Goal: Information Seeking & Learning: Learn about a topic

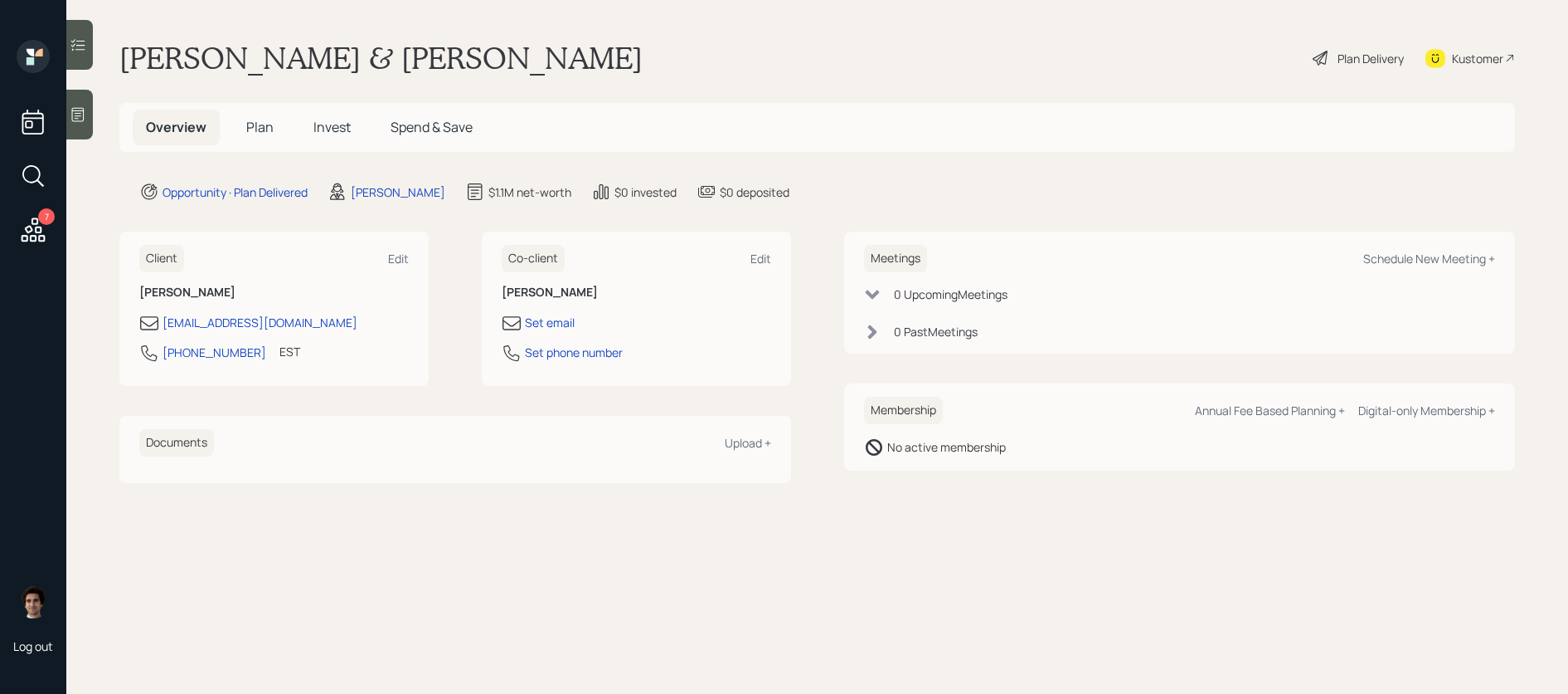
click at [253, 127] on span "Plan" at bounding box center [260, 128] width 28 height 18
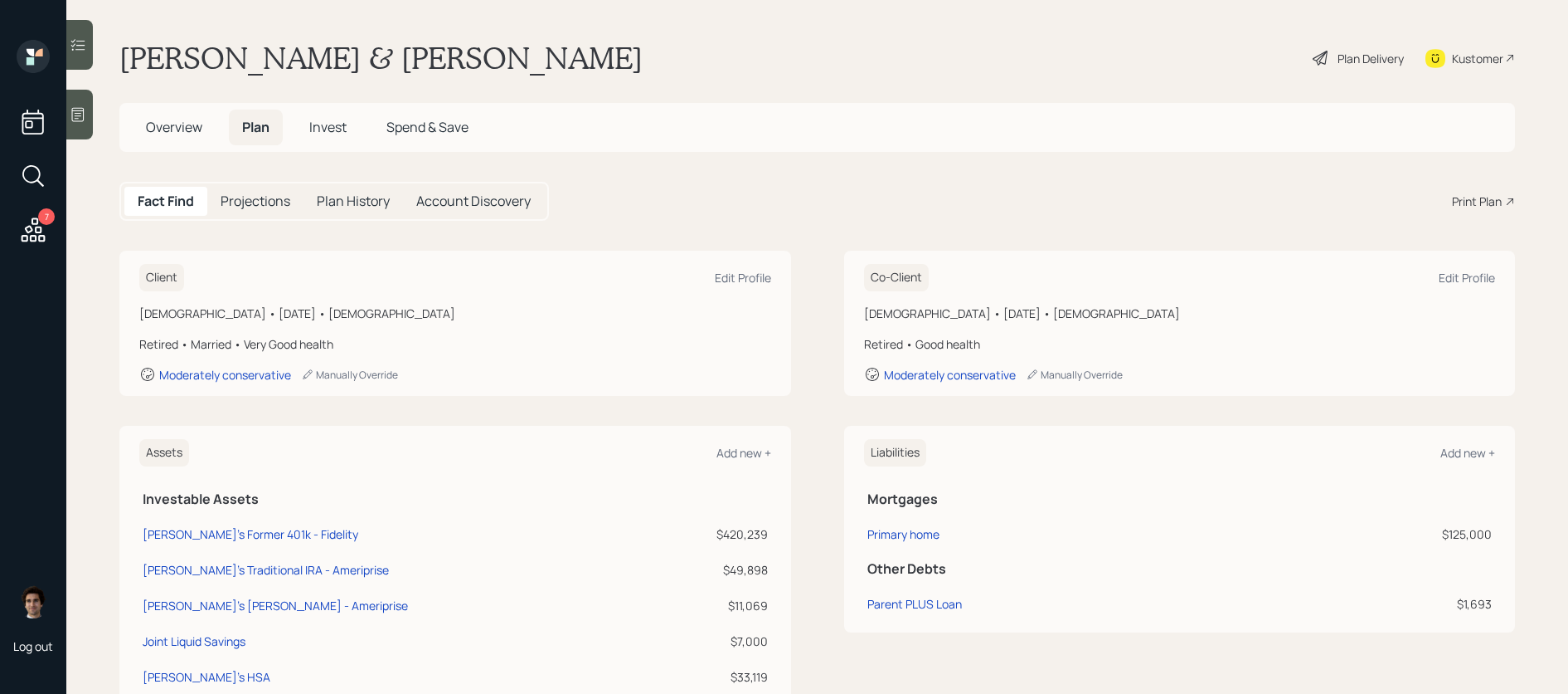
click at [1362, 55] on div "Plan Delivery" at bounding box center [1370, 58] width 66 height 18
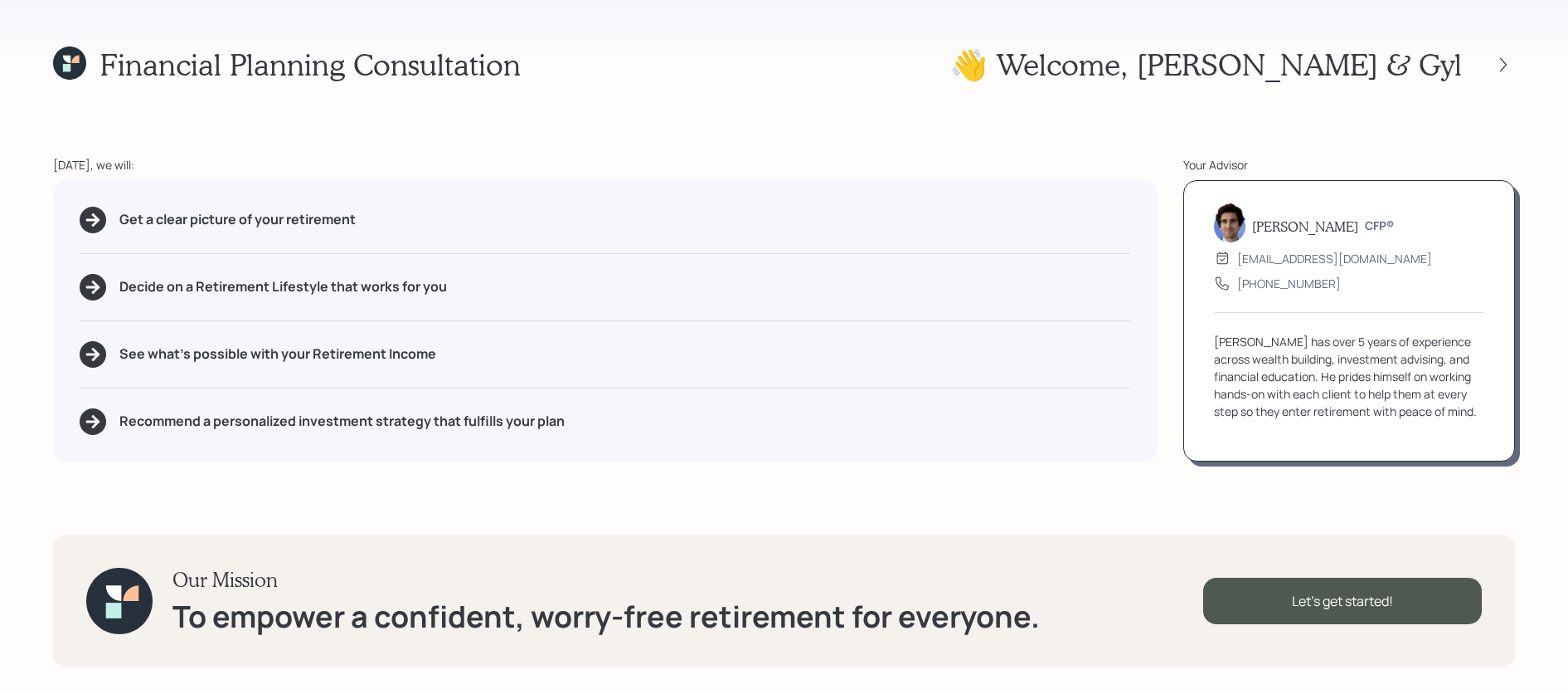
click at [1487, 62] on div at bounding box center [1488, 64] width 53 height 23
click at [1497, 61] on icon at bounding box center [1503, 65] width 17 height 17
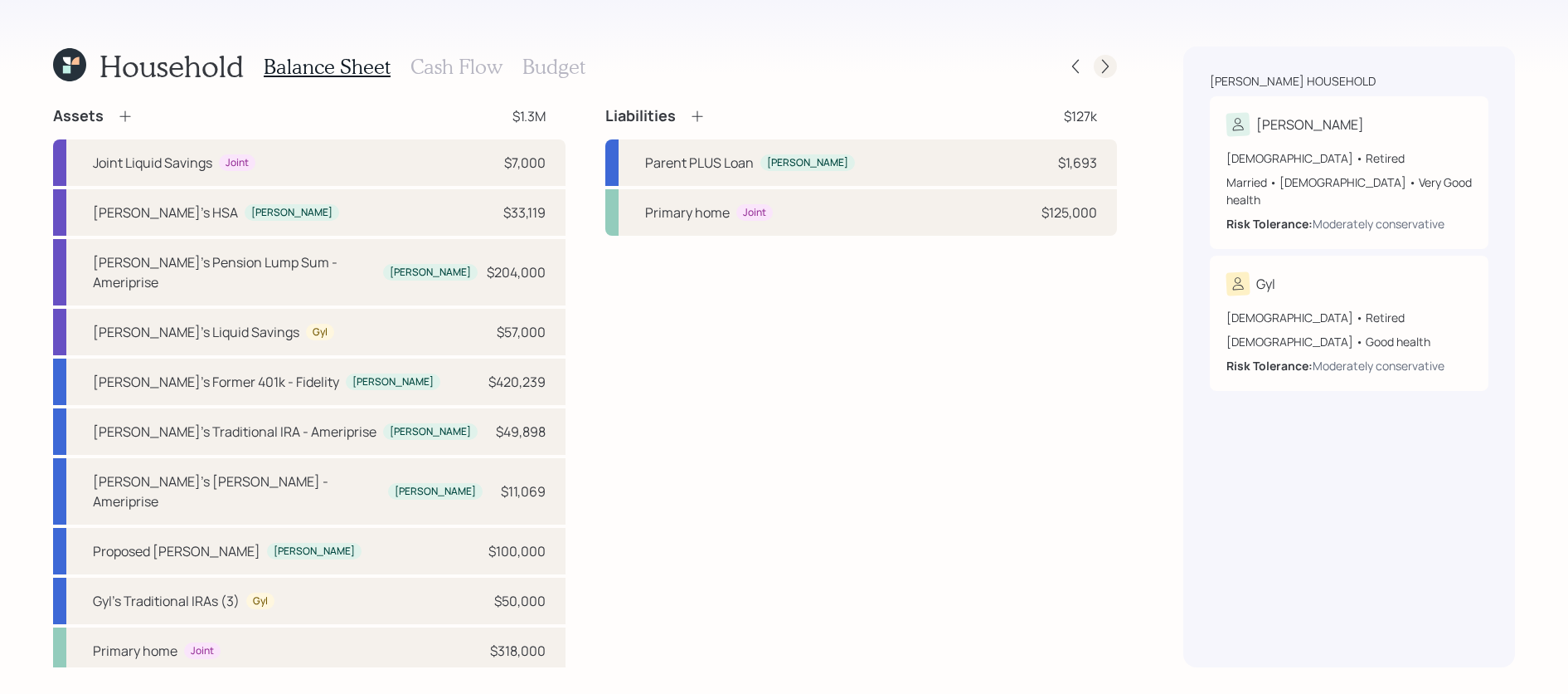
click at [1107, 64] on icon at bounding box center [1105, 67] width 17 height 17
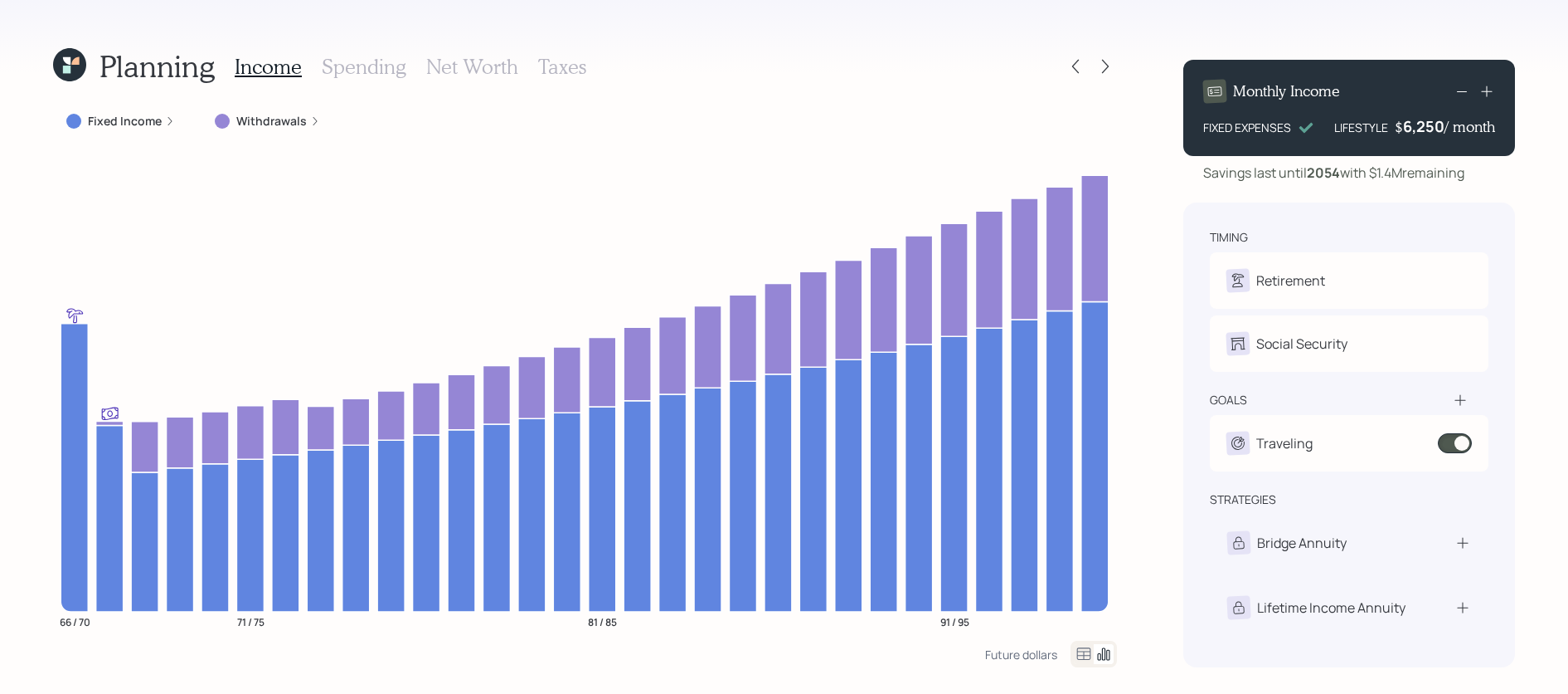
click at [1118, 68] on div "Planning Income Spending Net Worth Taxes Fixed Income Withdrawals 66 / 70 71 / …" at bounding box center [784, 347] width 1568 height 694
click at [1078, 68] on icon at bounding box center [1076, 67] width 17 height 17
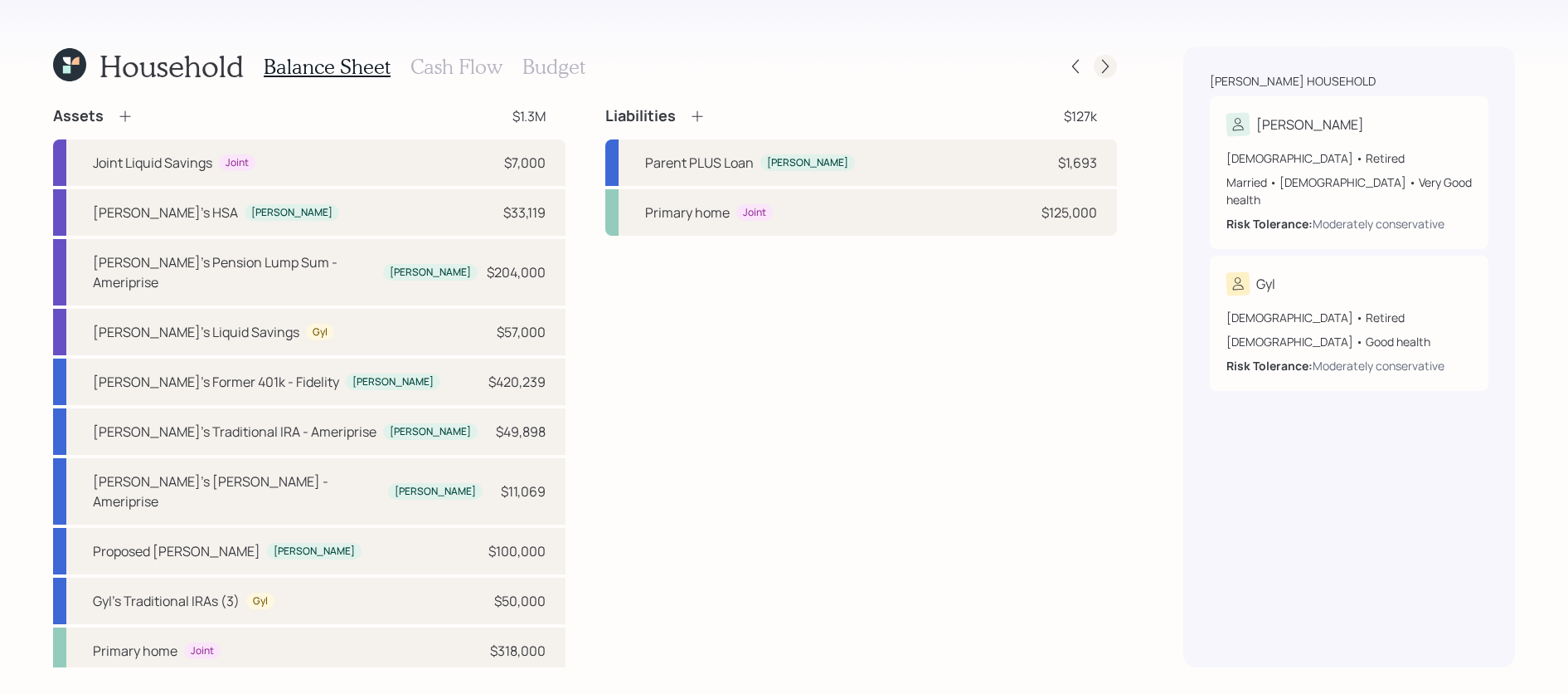
click at [1109, 68] on icon at bounding box center [1105, 67] width 17 height 17
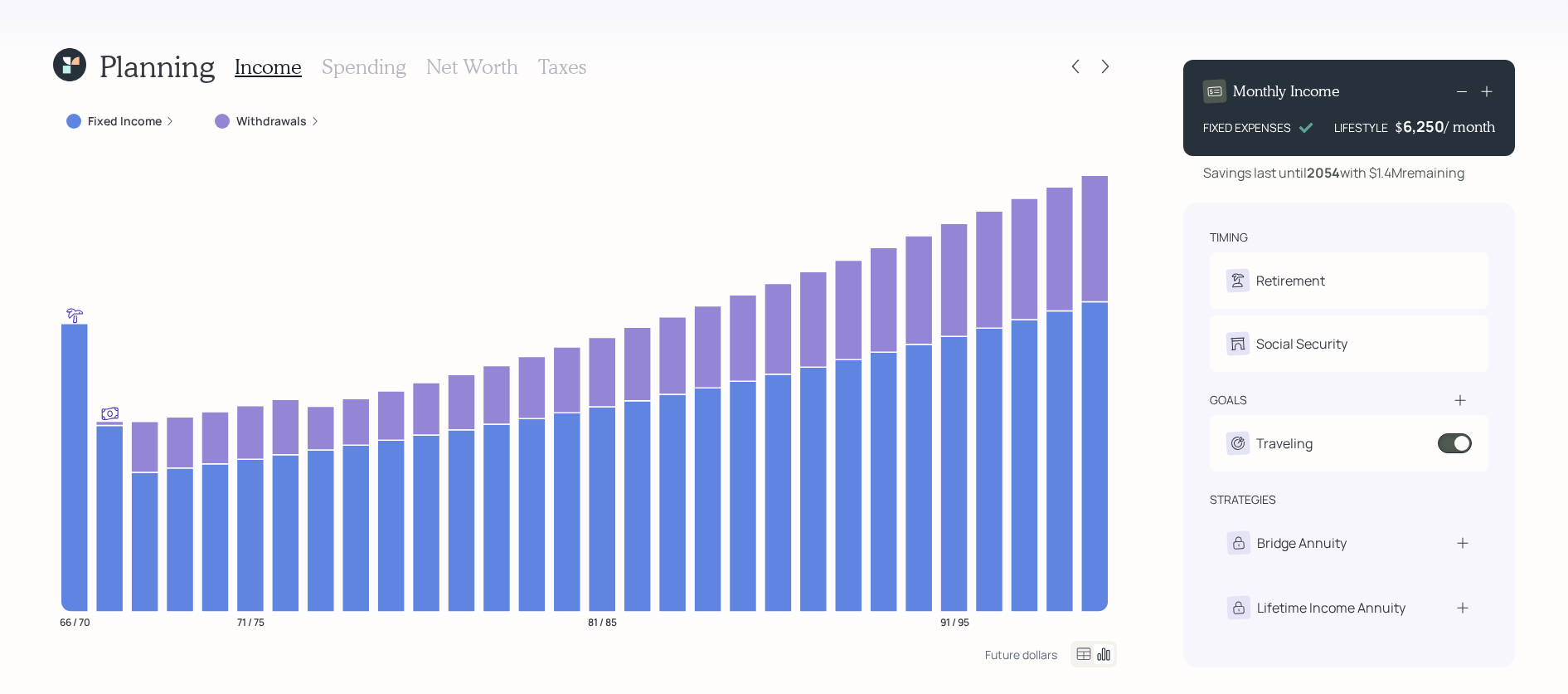
click at [1109, 68] on icon at bounding box center [1105, 67] width 17 height 17
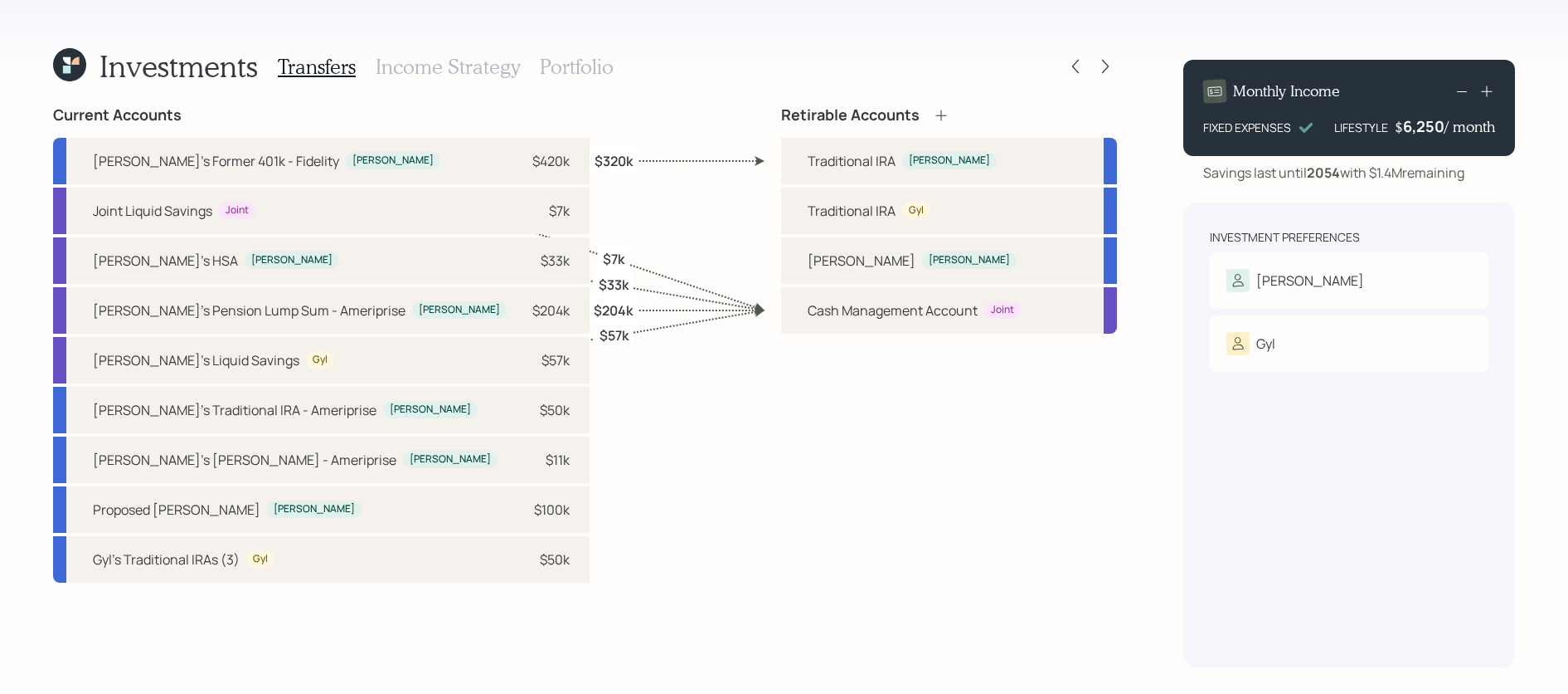
click at [1109, 68] on icon at bounding box center [1105, 67] width 17 height 17
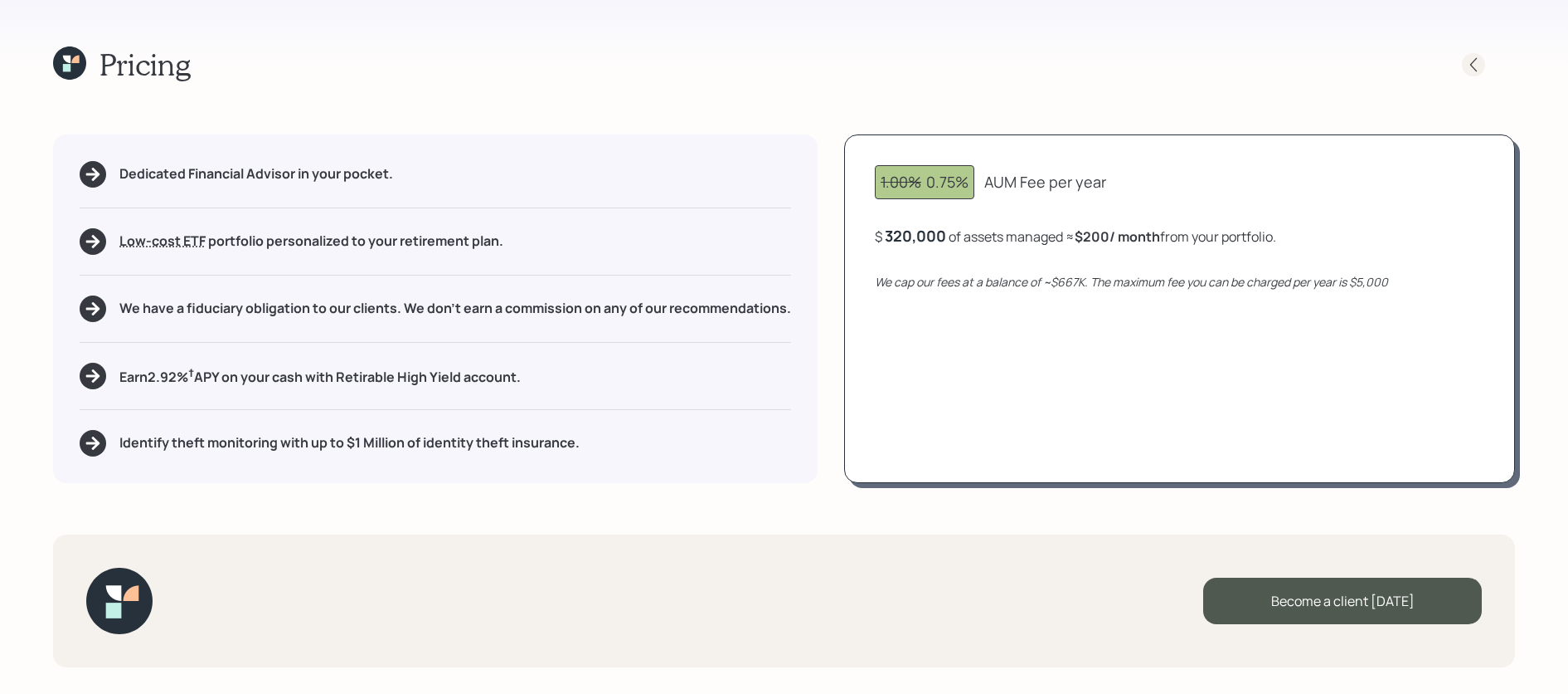
click at [1465, 53] on div at bounding box center [1488, 64] width 53 height 23
click at [1469, 68] on icon at bounding box center [1474, 65] width 17 height 17
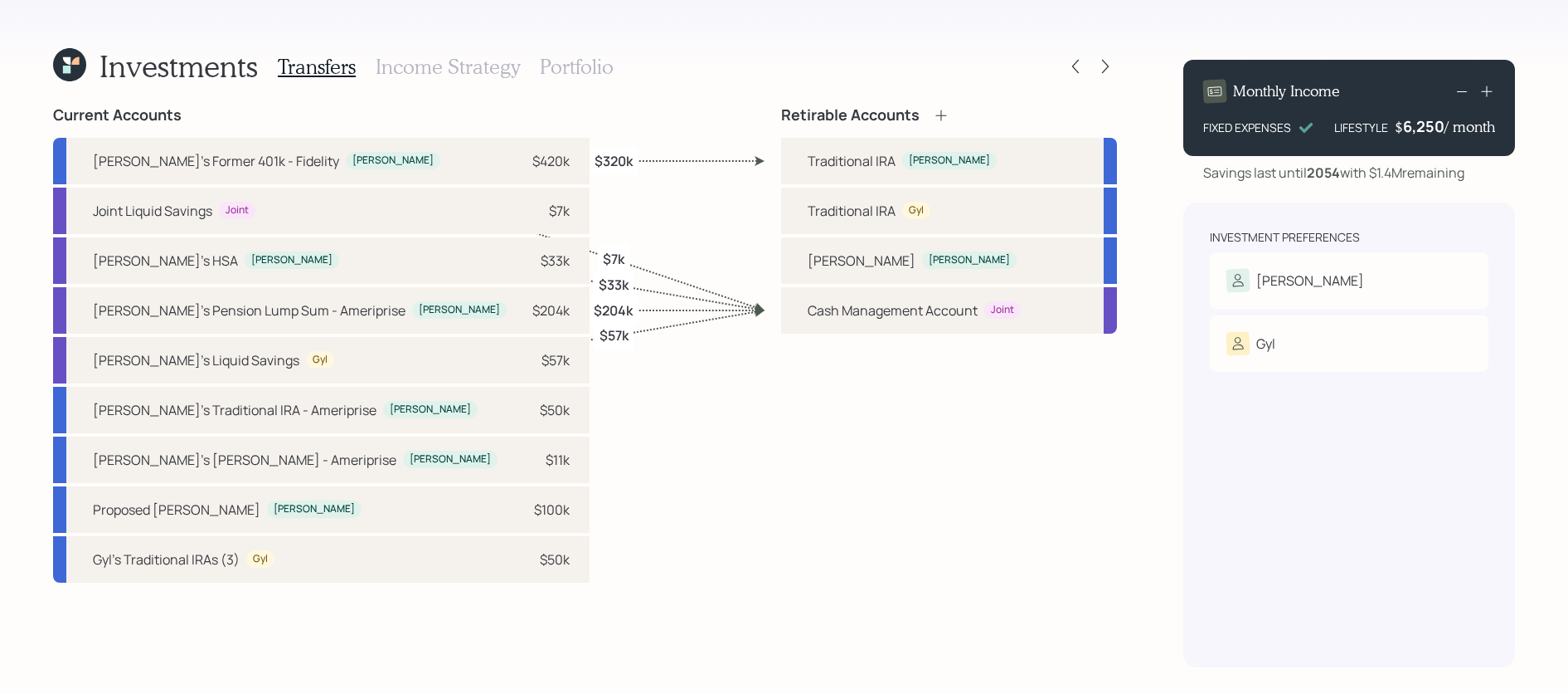
click at [561, 65] on h3 "Portfolio" at bounding box center [577, 67] width 74 height 24
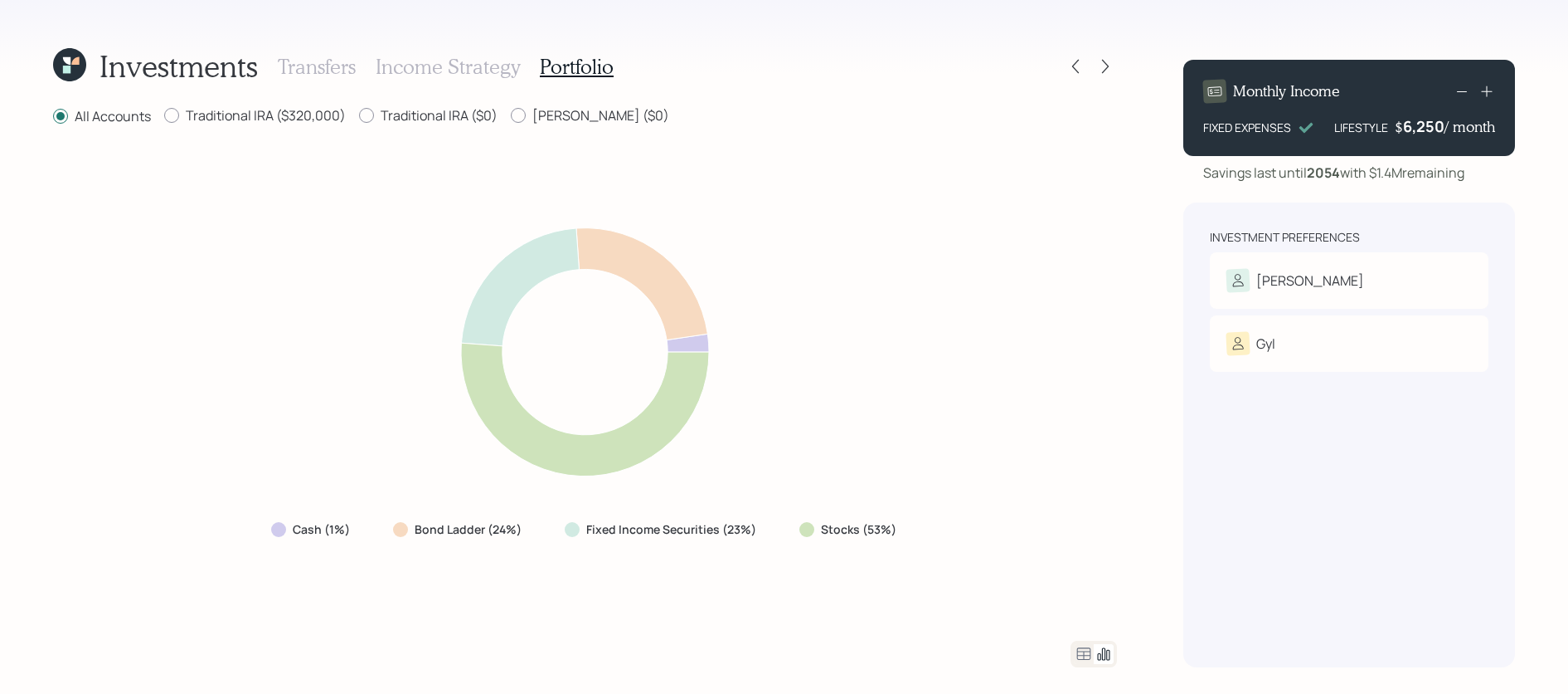
click at [399, 62] on h3 "Income Strategy" at bounding box center [448, 67] width 144 height 24
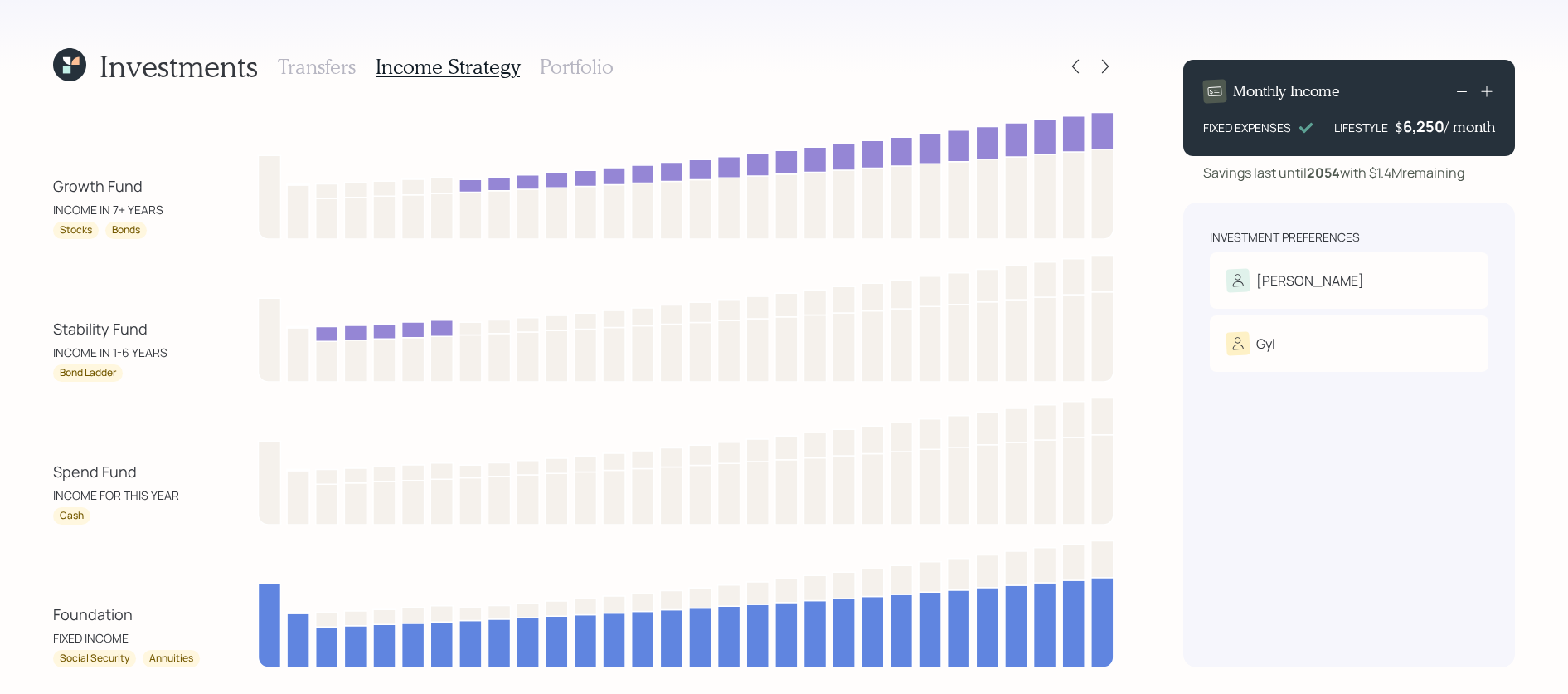
click at [547, 64] on h3 "Portfolio" at bounding box center [577, 67] width 74 height 24
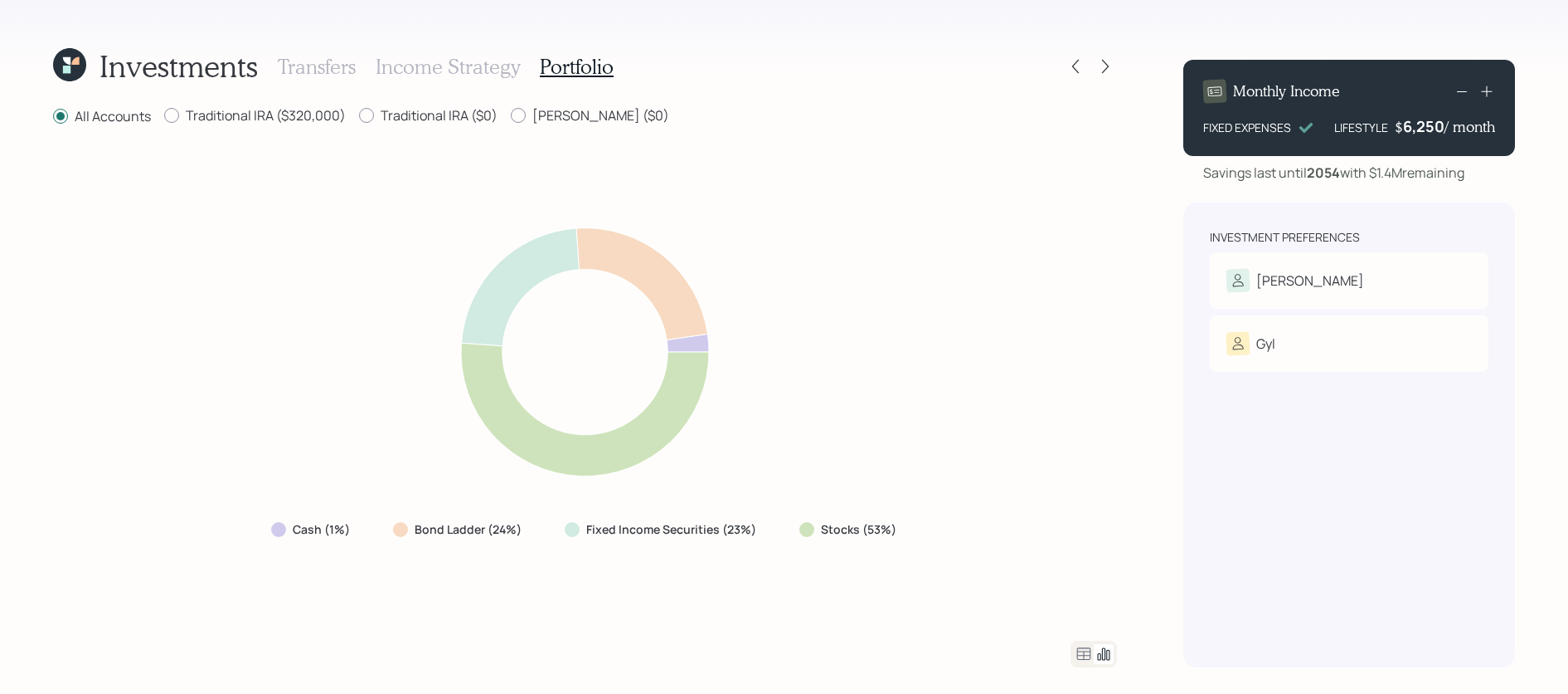
click at [207, 101] on div "Investments Transfers Income Strategy Portfolio All Accounts Traditional IRA ($…" at bounding box center [585, 357] width 1064 height 621
click at [207, 119] on label "Traditional IRA ($320,000)" at bounding box center [255, 116] width 182 height 18
click at [164, 116] on input "Traditional IRA ($320,000)" at bounding box center [163, 116] width 1 height 1
radio input "true"
radio input "false"
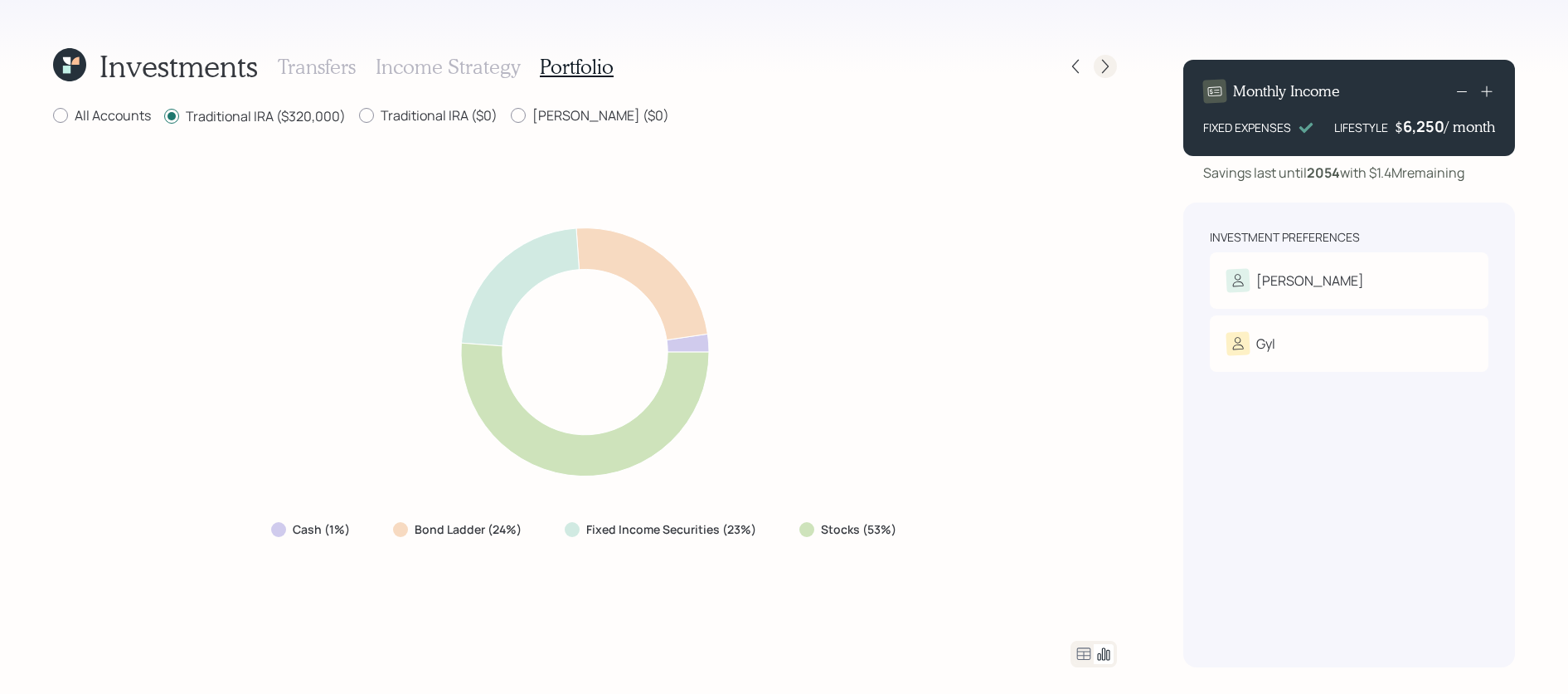
click at [1093, 66] on div at bounding box center [1104, 66] width 23 height 23
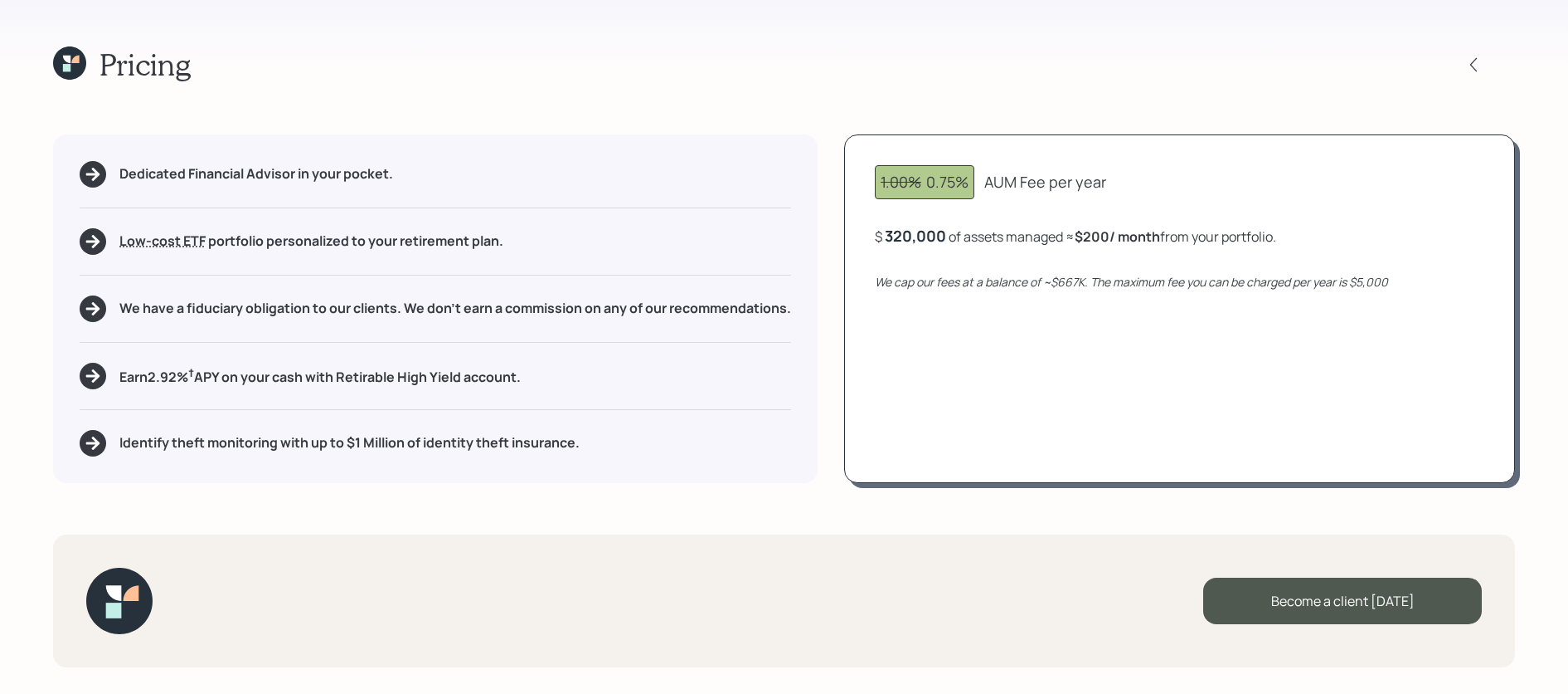
click at [1082, 66] on div "Pricing" at bounding box center [783, 64] width 1462 height 36
click at [1491, 60] on div at bounding box center [1488, 64] width 53 height 23
click at [1487, 61] on div at bounding box center [1488, 64] width 53 height 23
click at [1479, 62] on icon at bounding box center [1474, 65] width 17 height 17
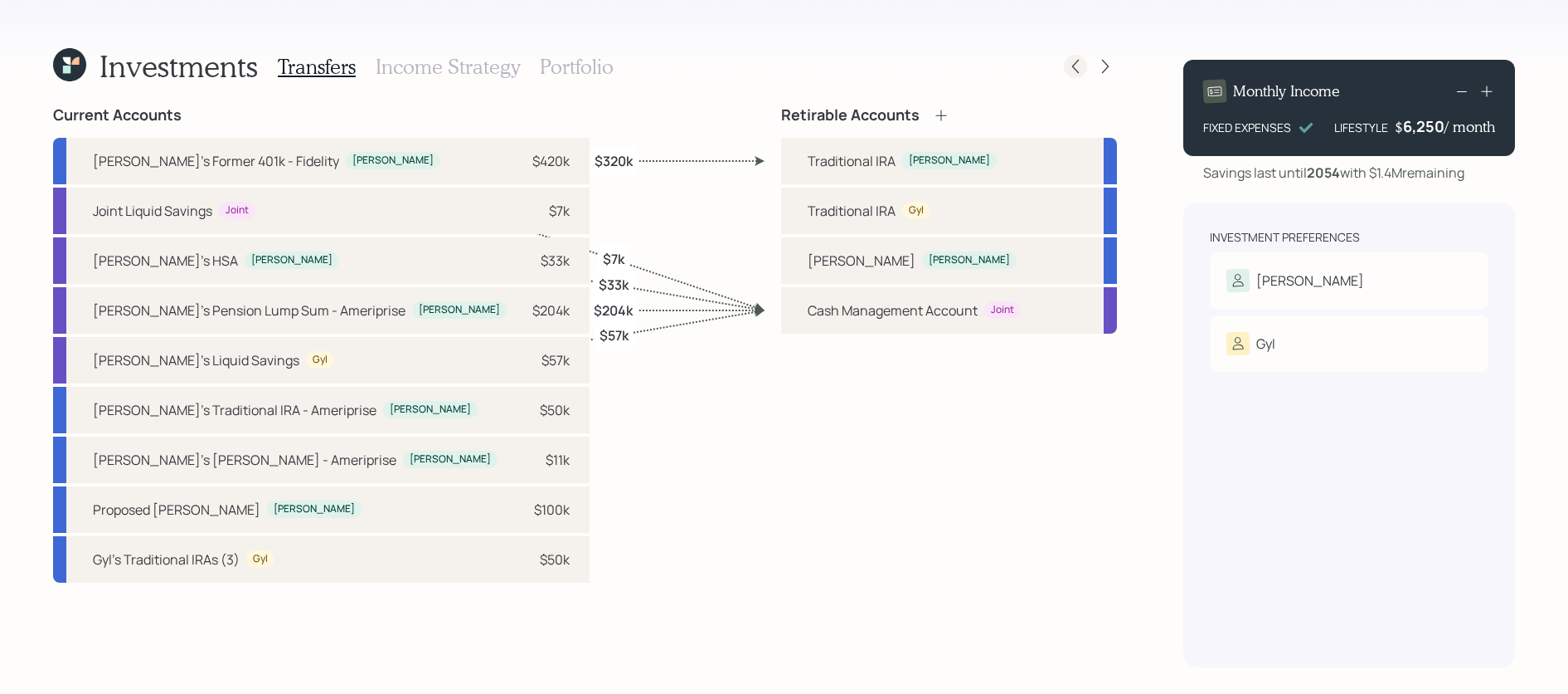
click at [1073, 59] on icon at bounding box center [1076, 67] width 17 height 17
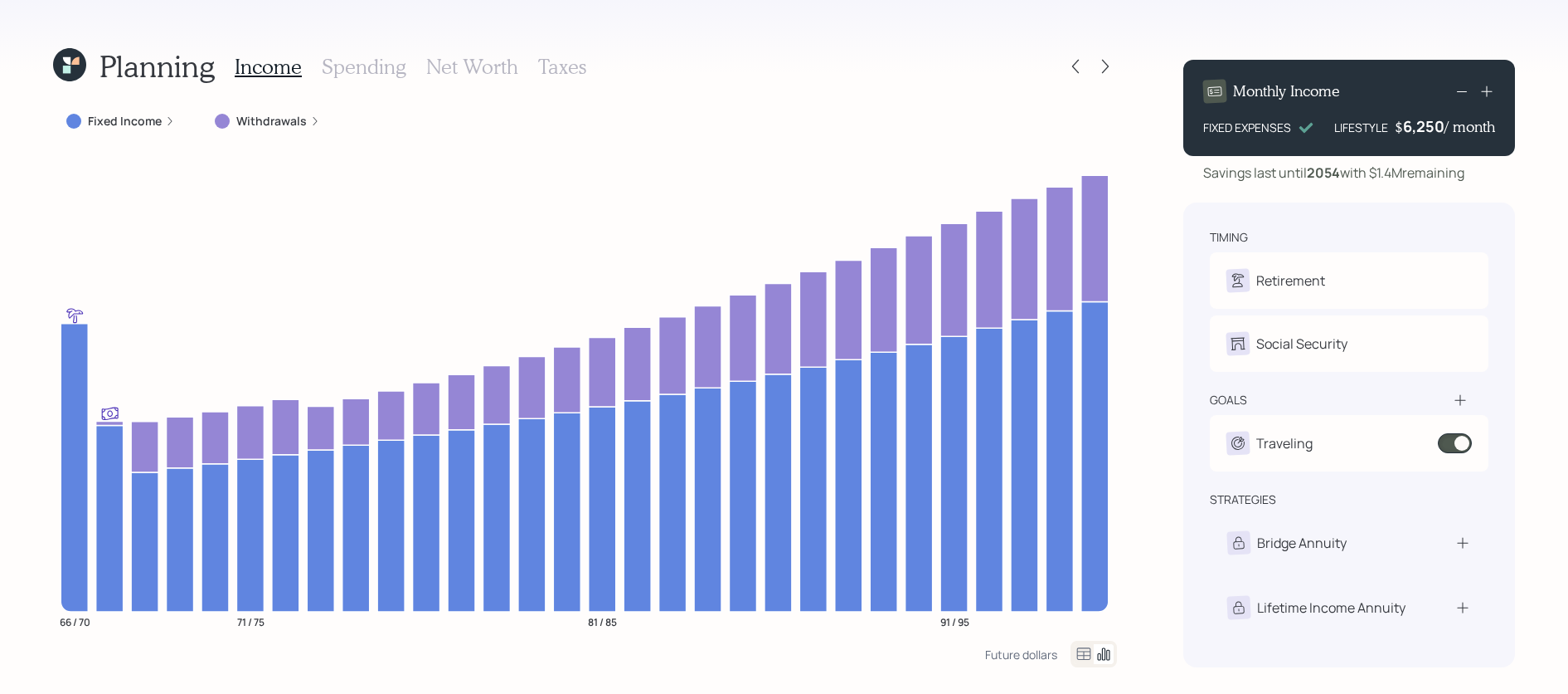
click at [560, 64] on h3 "Taxes" at bounding box center [562, 67] width 48 height 24
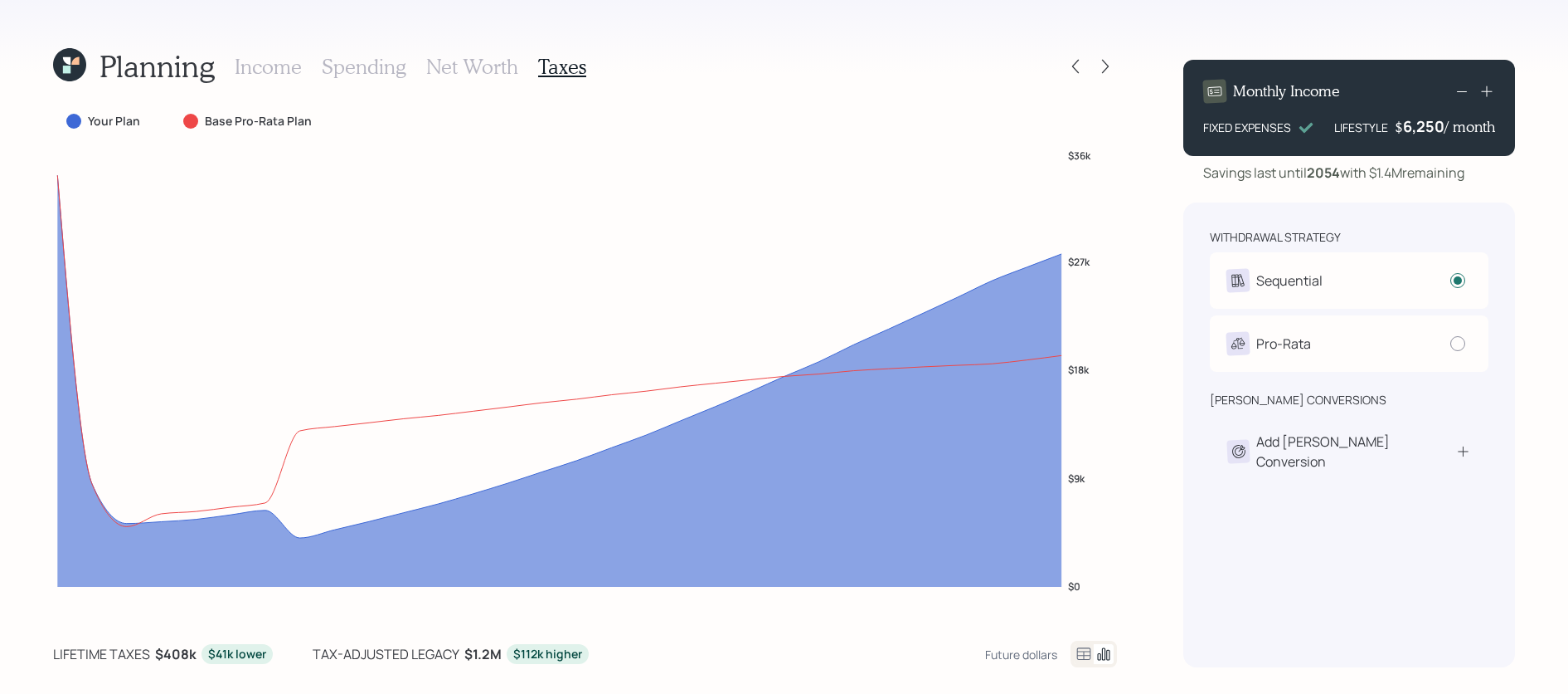
click at [1077, 649] on icon at bounding box center [1083, 652] width 14 height 12
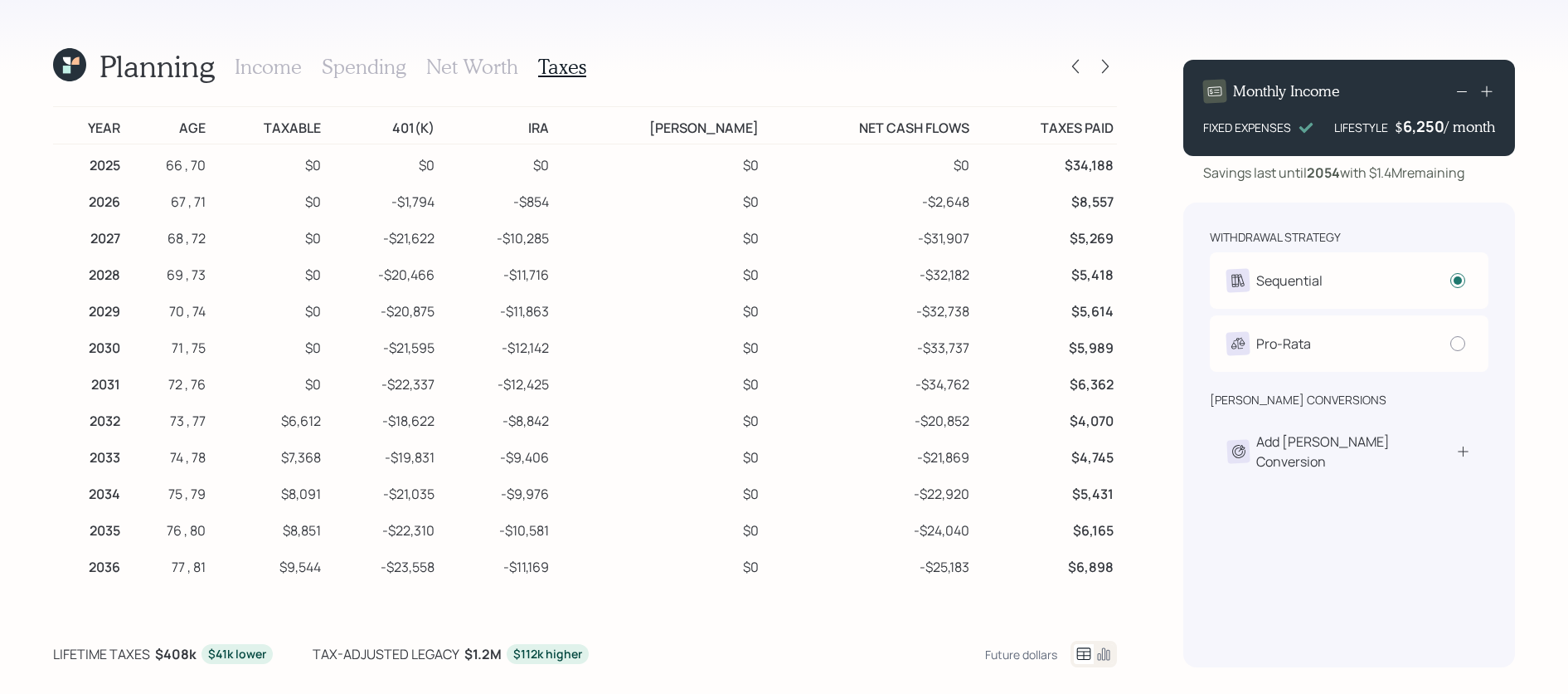
click at [256, 70] on h3 "Income" at bounding box center [268, 67] width 67 height 24
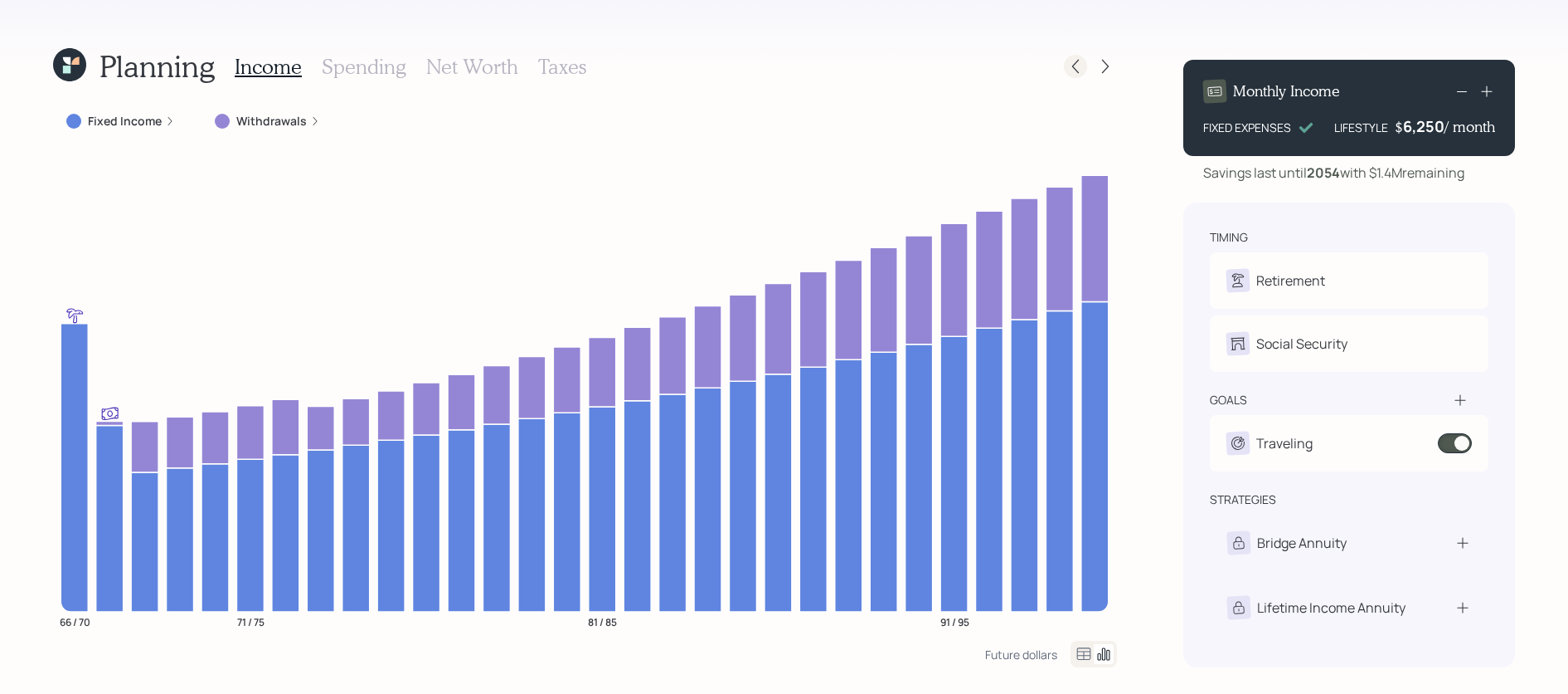
click at [1072, 64] on icon at bounding box center [1076, 67] width 17 height 17
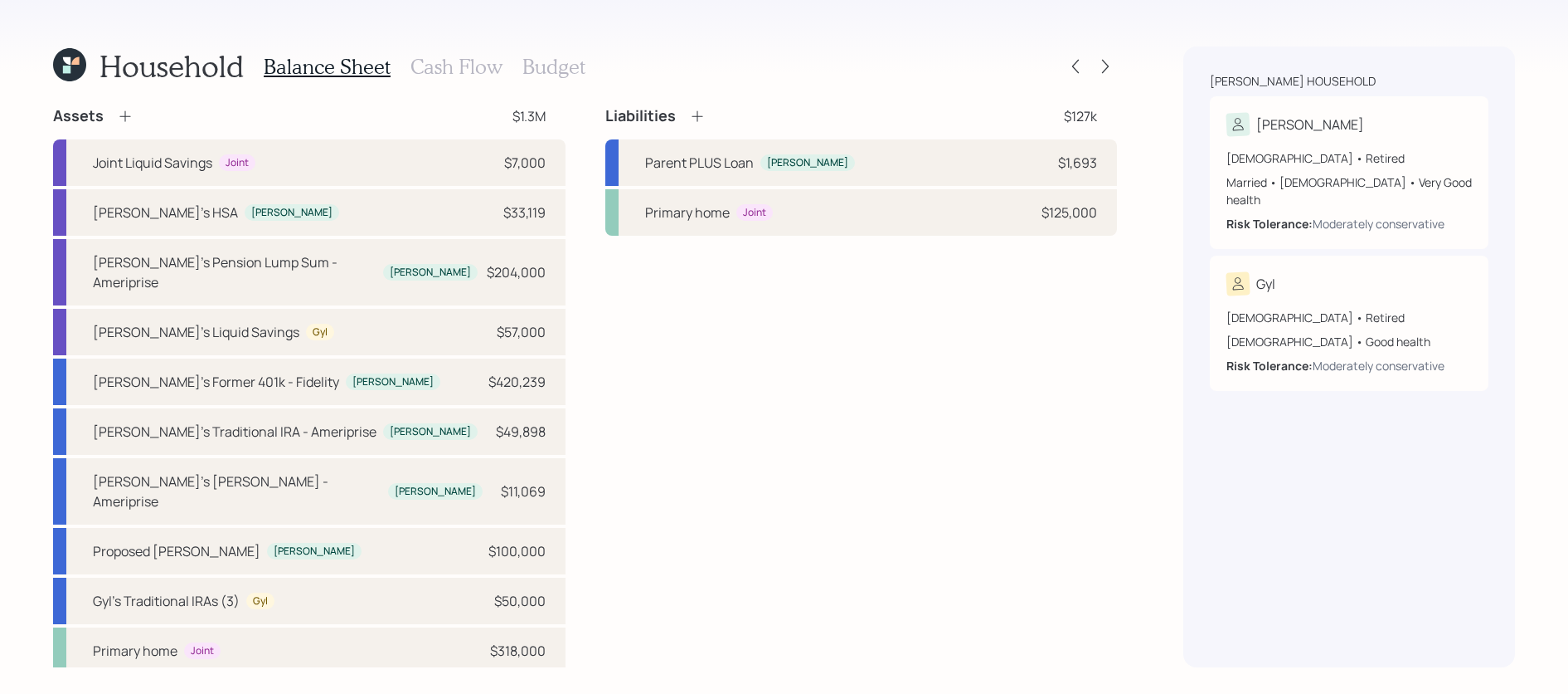
click at [438, 65] on h3 "Cash Flow" at bounding box center [456, 67] width 92 height 24
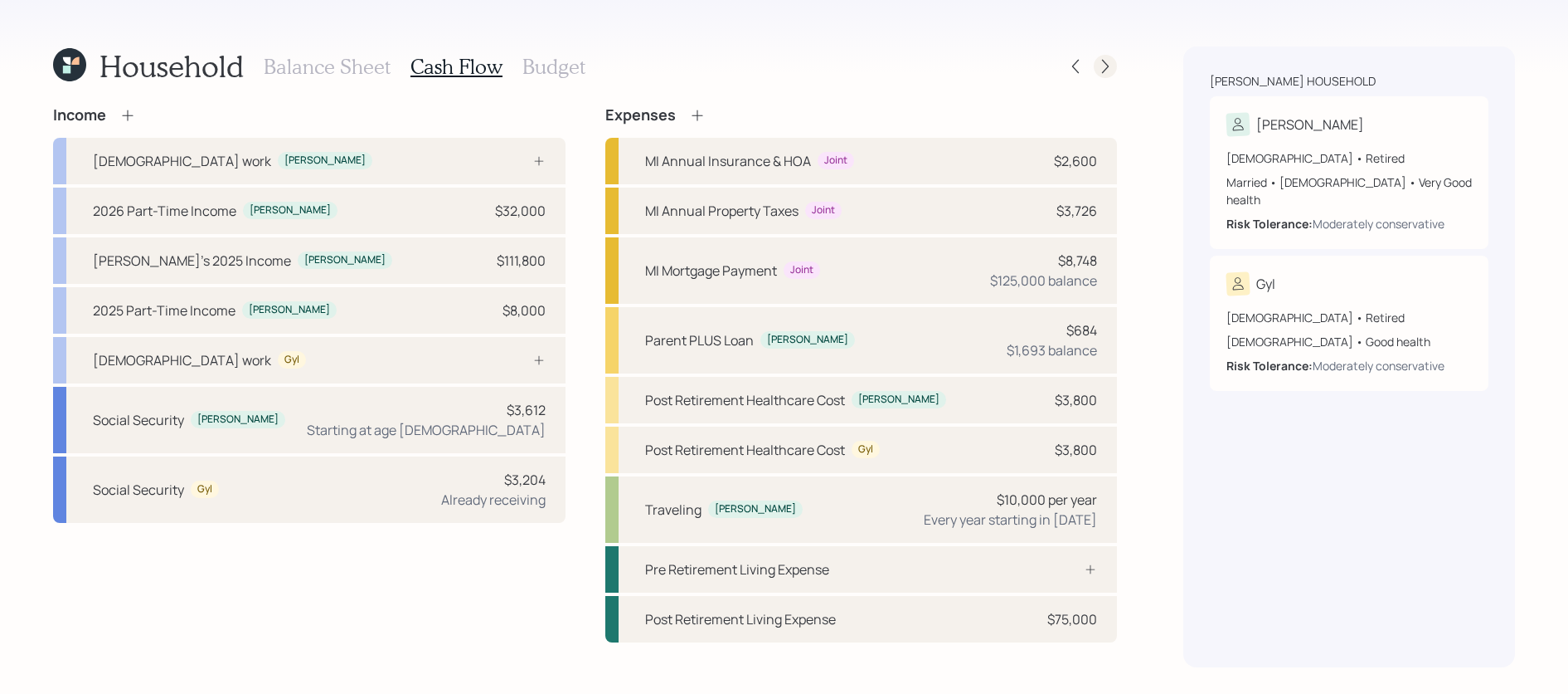
click at [1108, 59] on icon at bounding box center [1105, 67] width 17 height 17
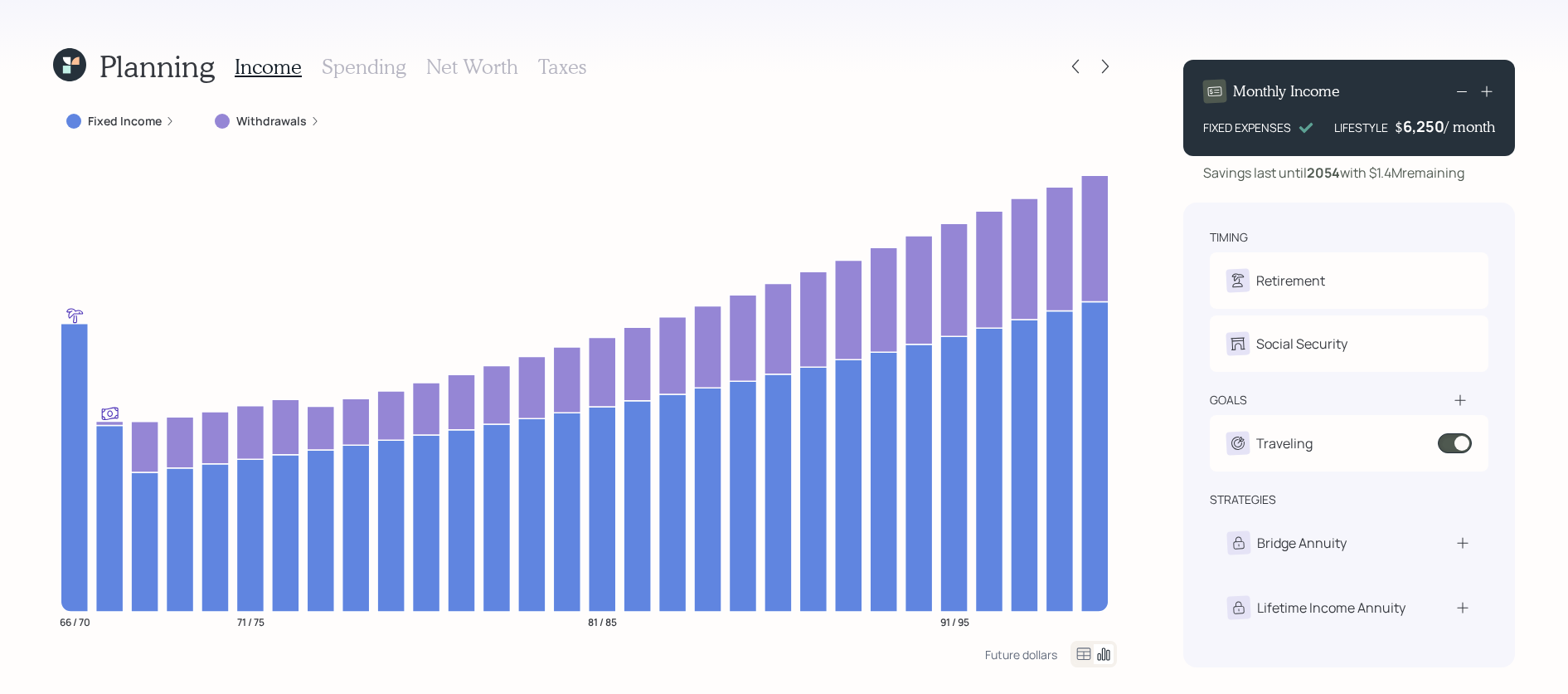
click at [245, 113] on label "Withdrawals" at bounding box center [271, 121] width 70 height 17
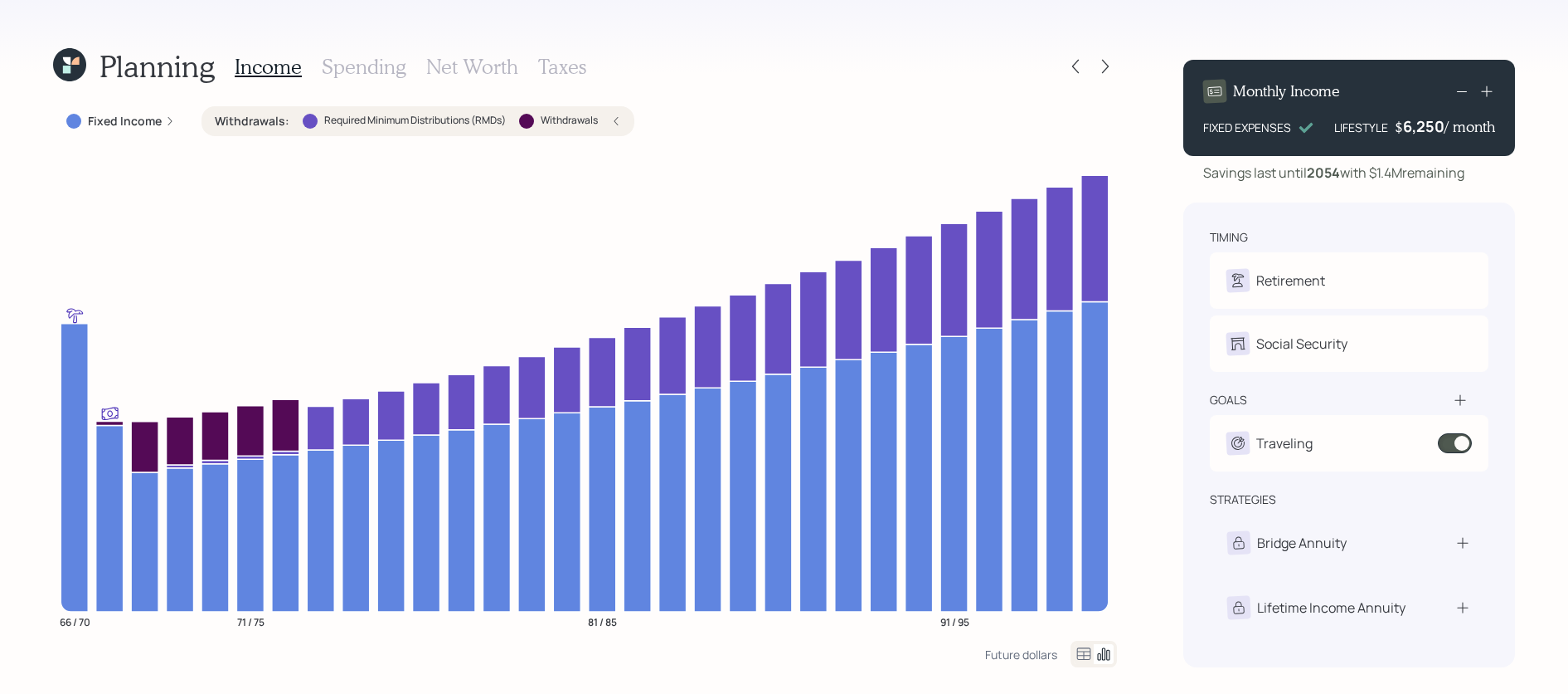
click at [1087, 70] on div at bounding box center [1090, 66] width 53 height 23
click at [1083, 70] on icon at bounding box center [1076, 67] width 17 height 17
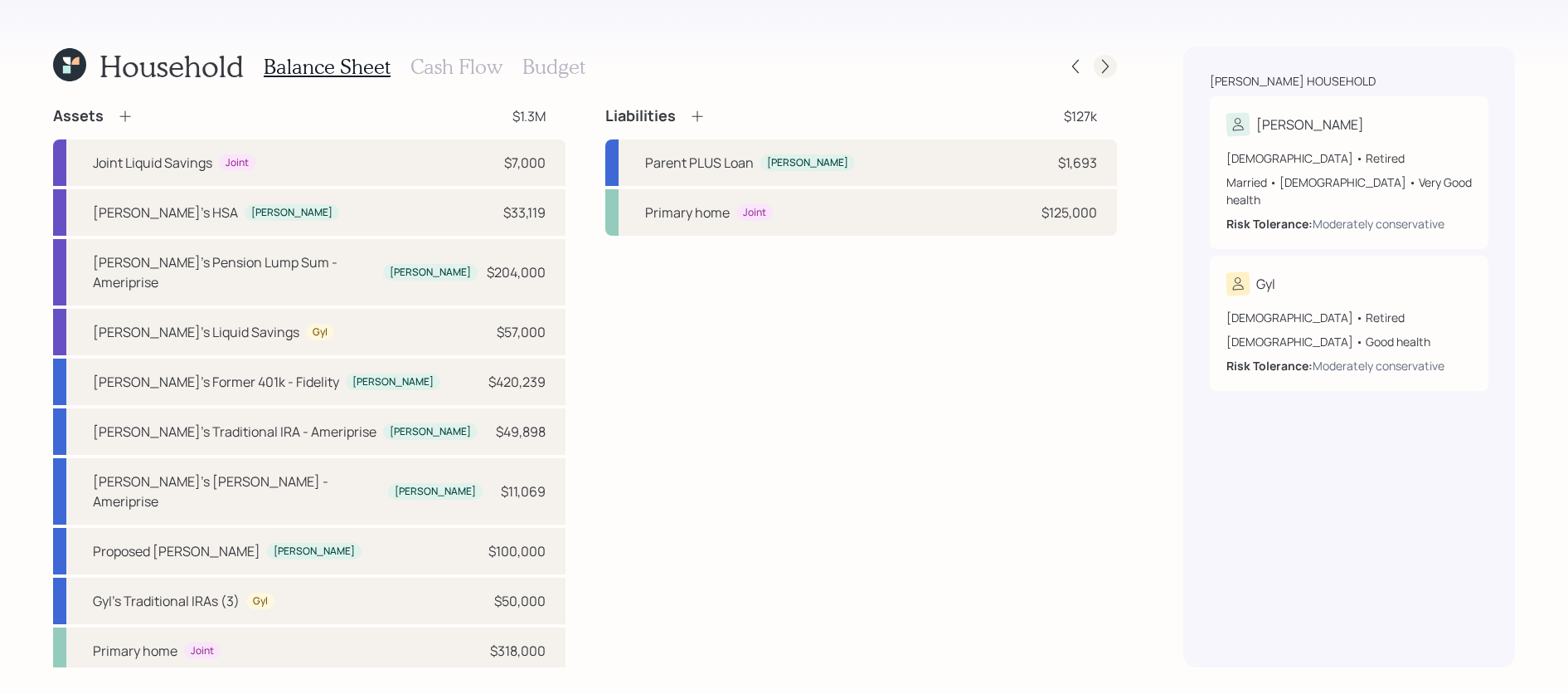
click at [1101, 76] on div at bounding box center [1104, 66] width 23 height 23
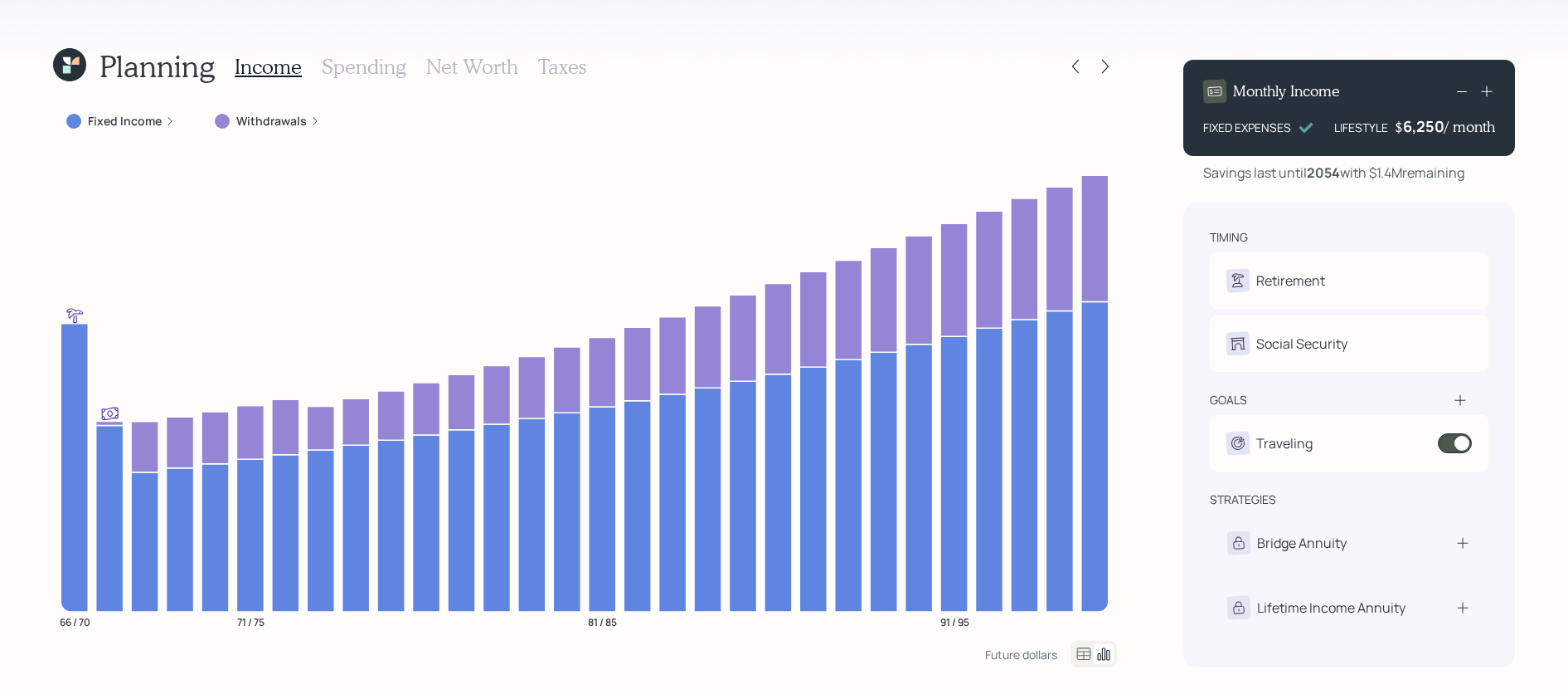
click at [290, 121] on label "Withdrawals" at bounding box center [271, 121] width 70 height 17
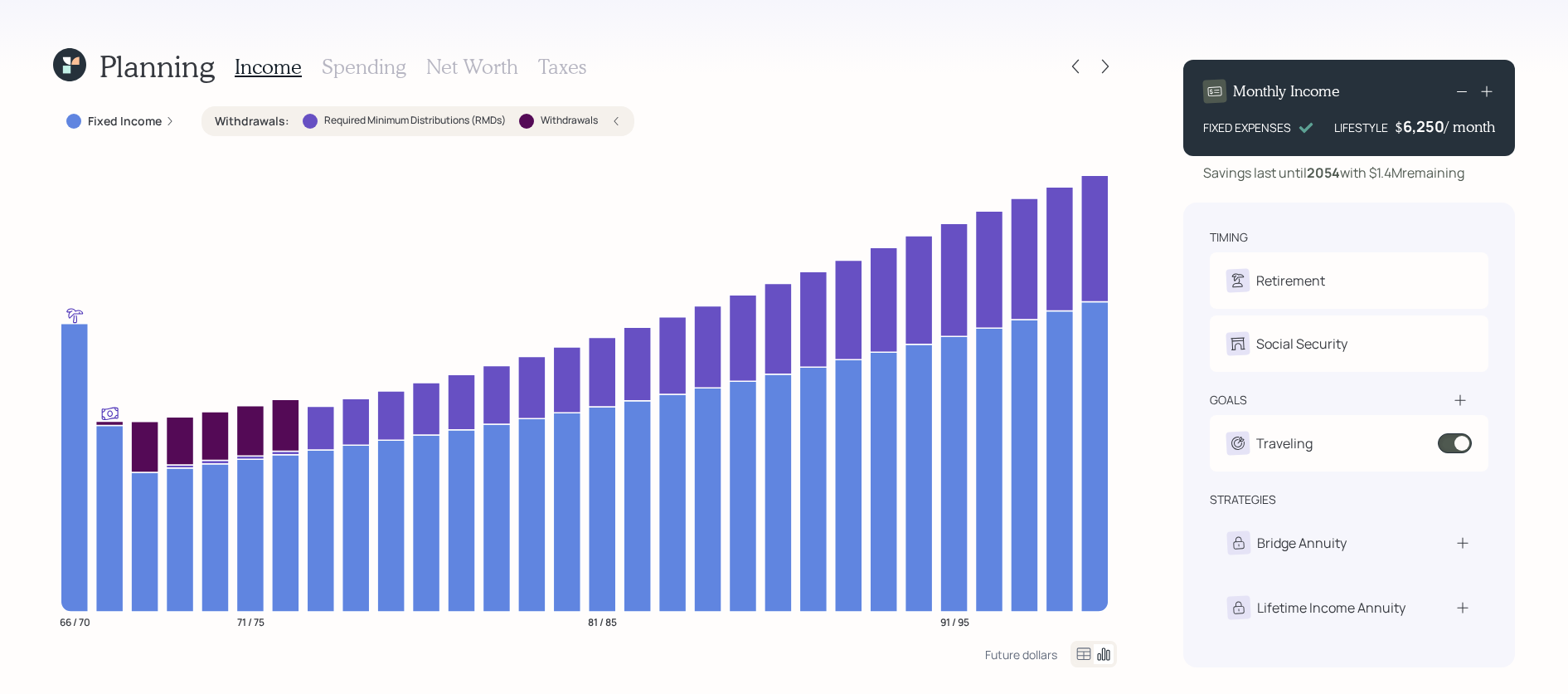
click at [73, 61] on icon at bounding box center [75, 61] width 7 height 7
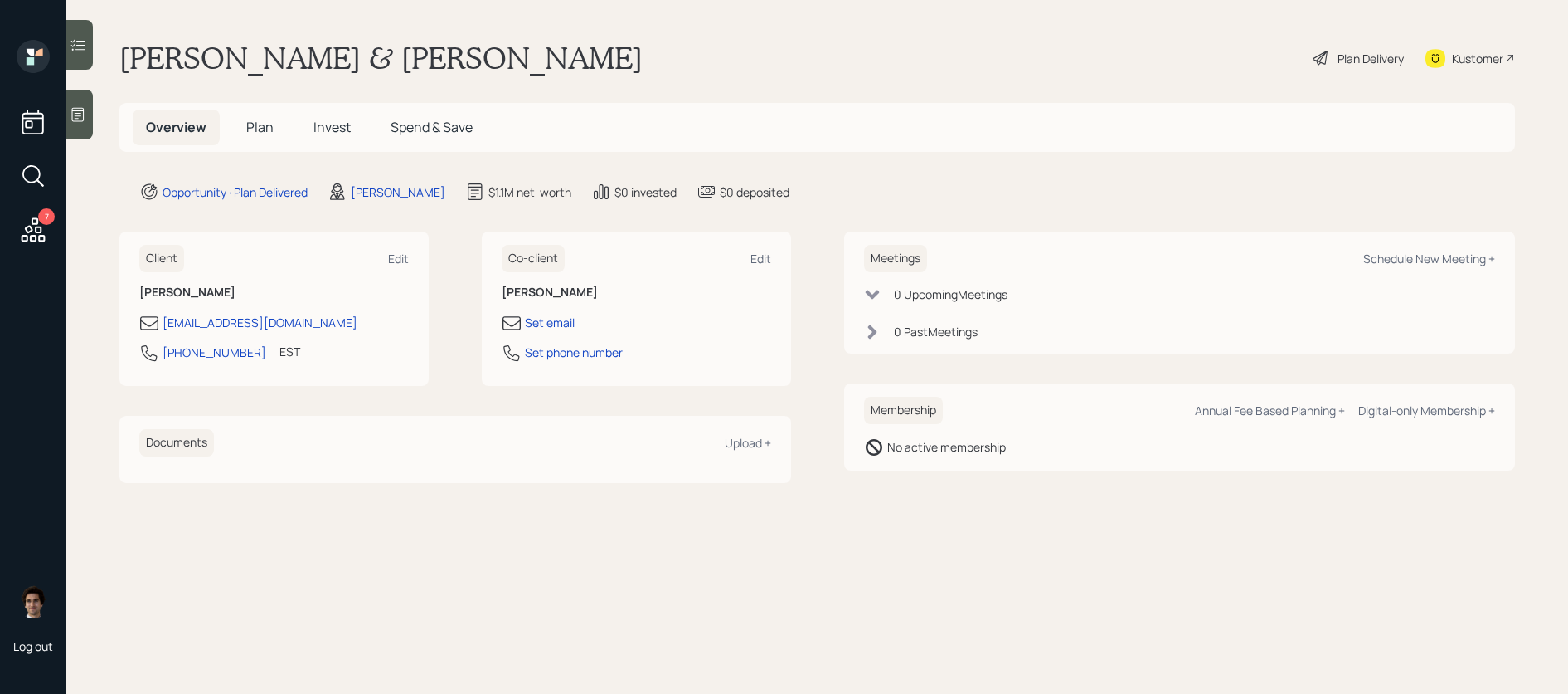
click at [12, 235] on div "7 Log out" at bounding box center [33, 347] width 66 height 694
click at [18, 235] on icon at bounding box center [33, 230] width 30 height 30
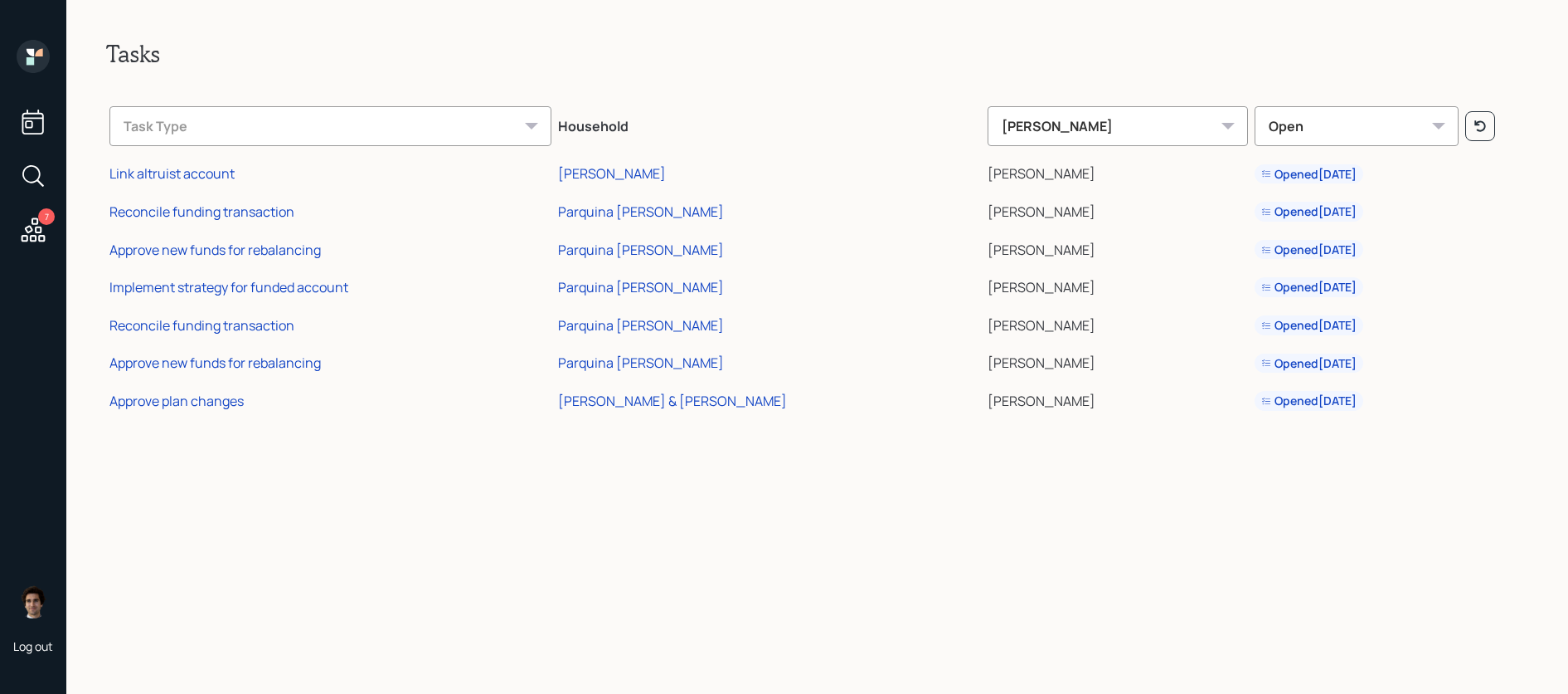
click at [48, 127] on icon at bounding box center [33, 122] width 30 height 30
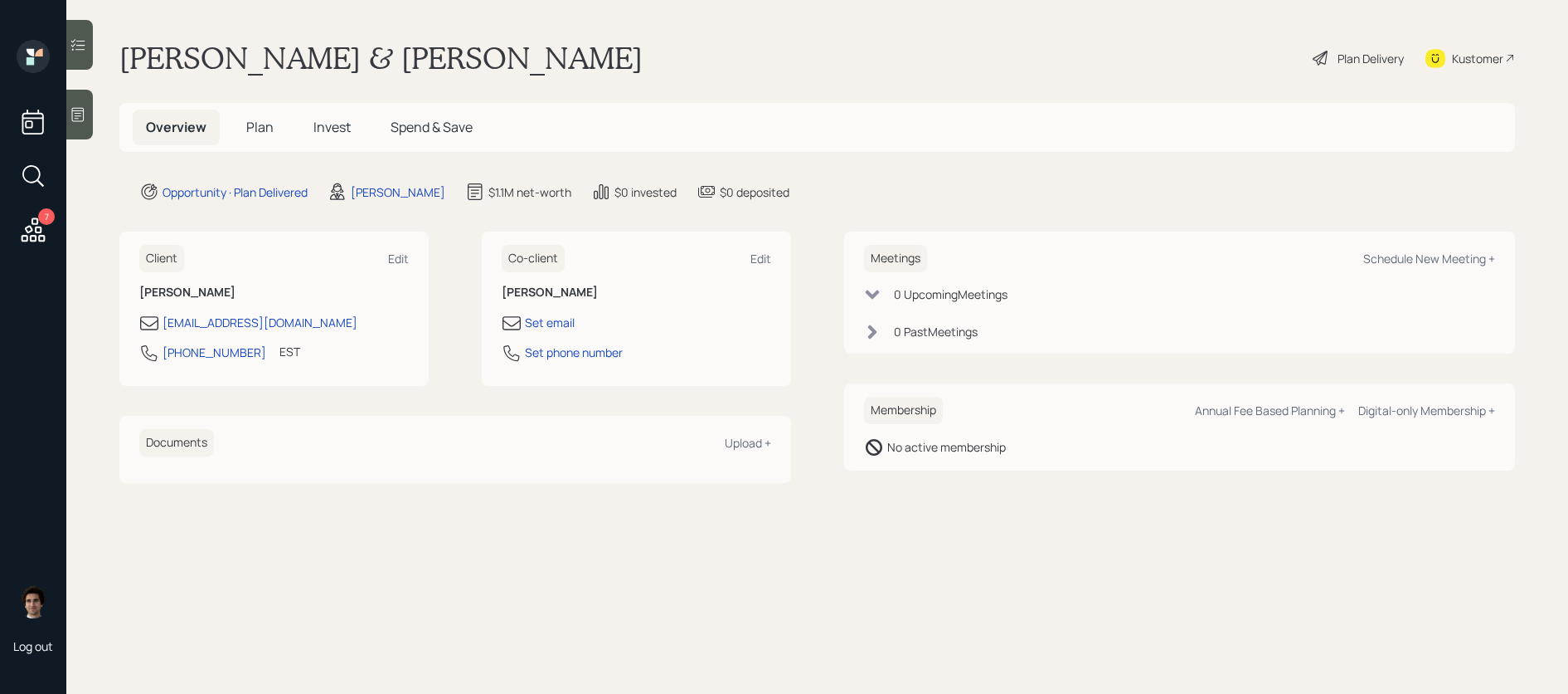
click at [1369, 38] on main "[PERSON_NAME] & [PERSON_NAME] Plan Delivery Kustomer Overview Plan Invest Spend…" at bounding box center [817, 347] width 1502 height 694
click at [1365, 63] on div "Plan Delivery" at bounding box center [1370, 58] width 66 height 18
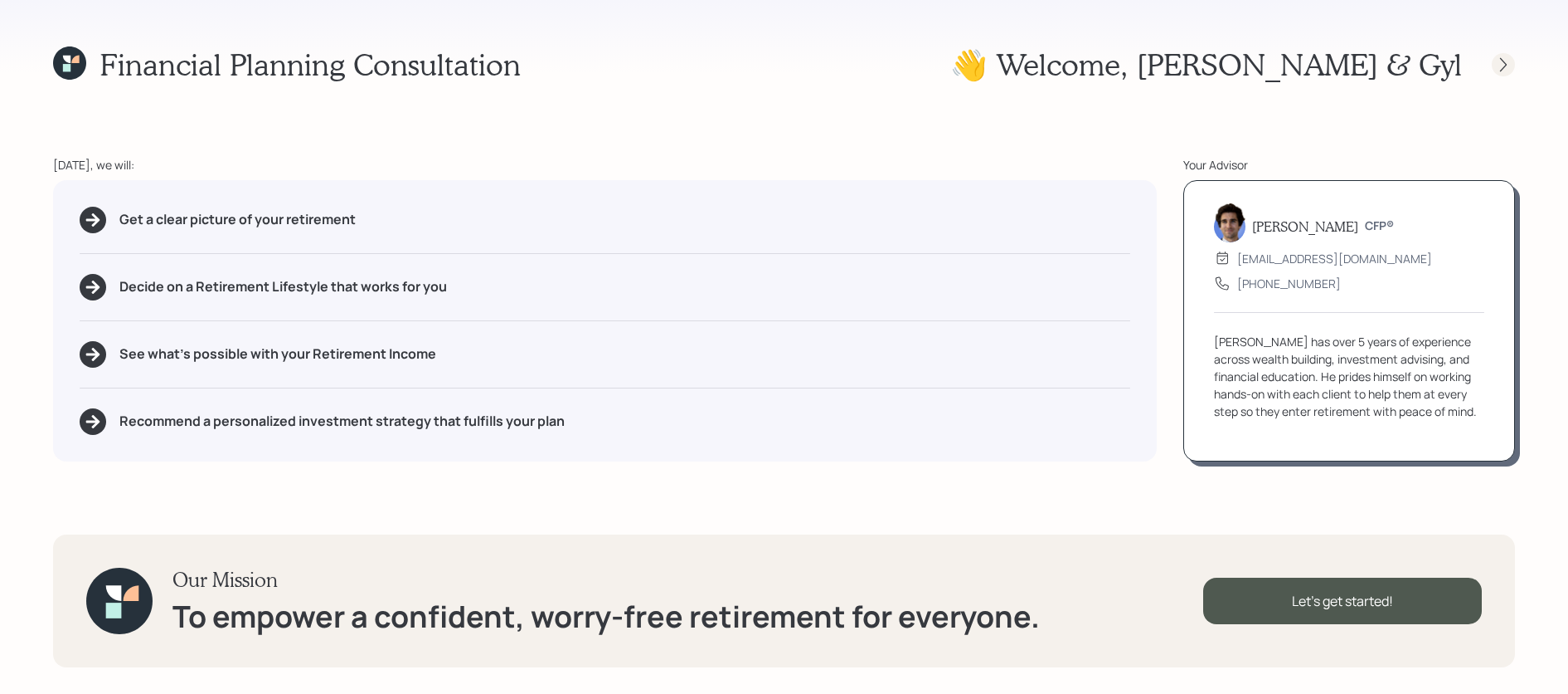
click at [1504, 69] on icon at bounding box center [1503, 65] width 17 height 17
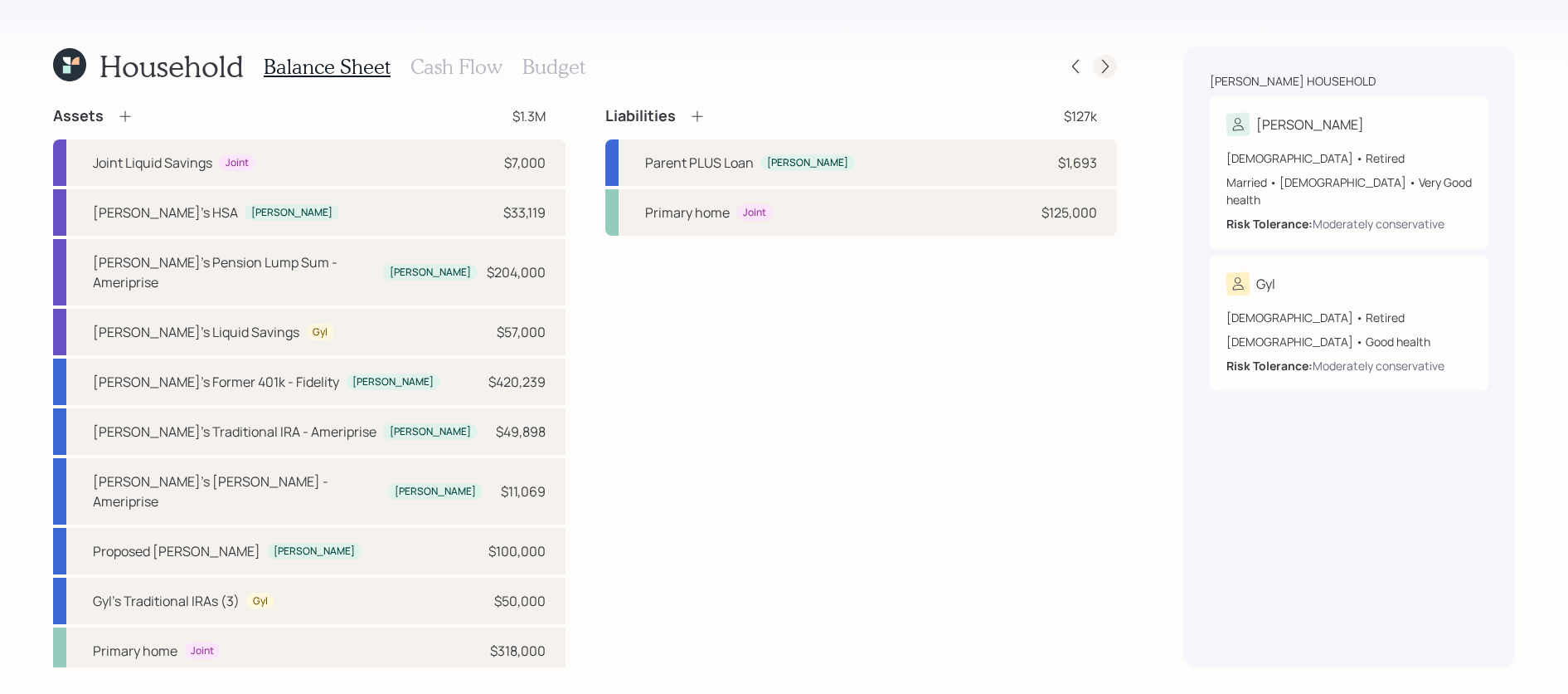
click at [1105, 66] on icon at bounding box center [1105, 67] width 17 height 17
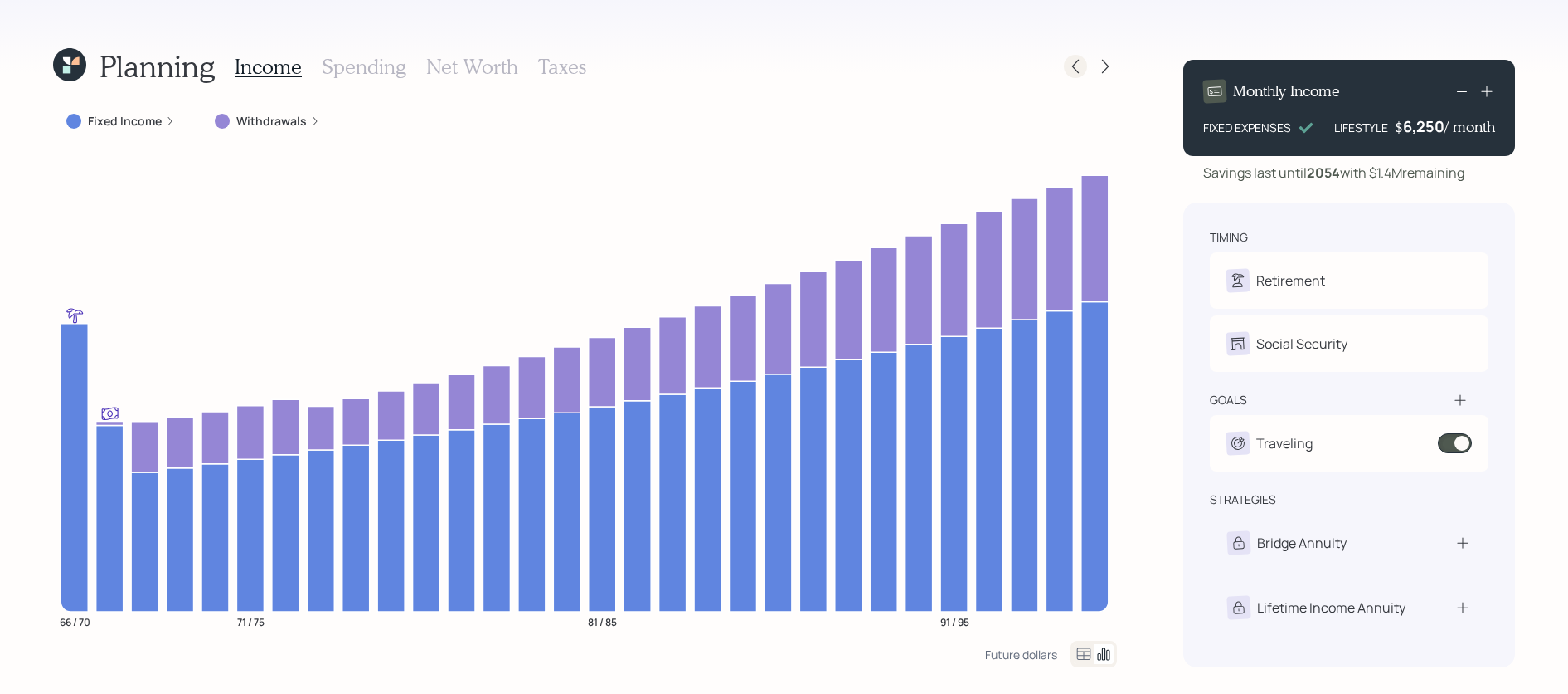
click at [1072, 68] on icon at bounding box center [1076, 67] width 17 height 17
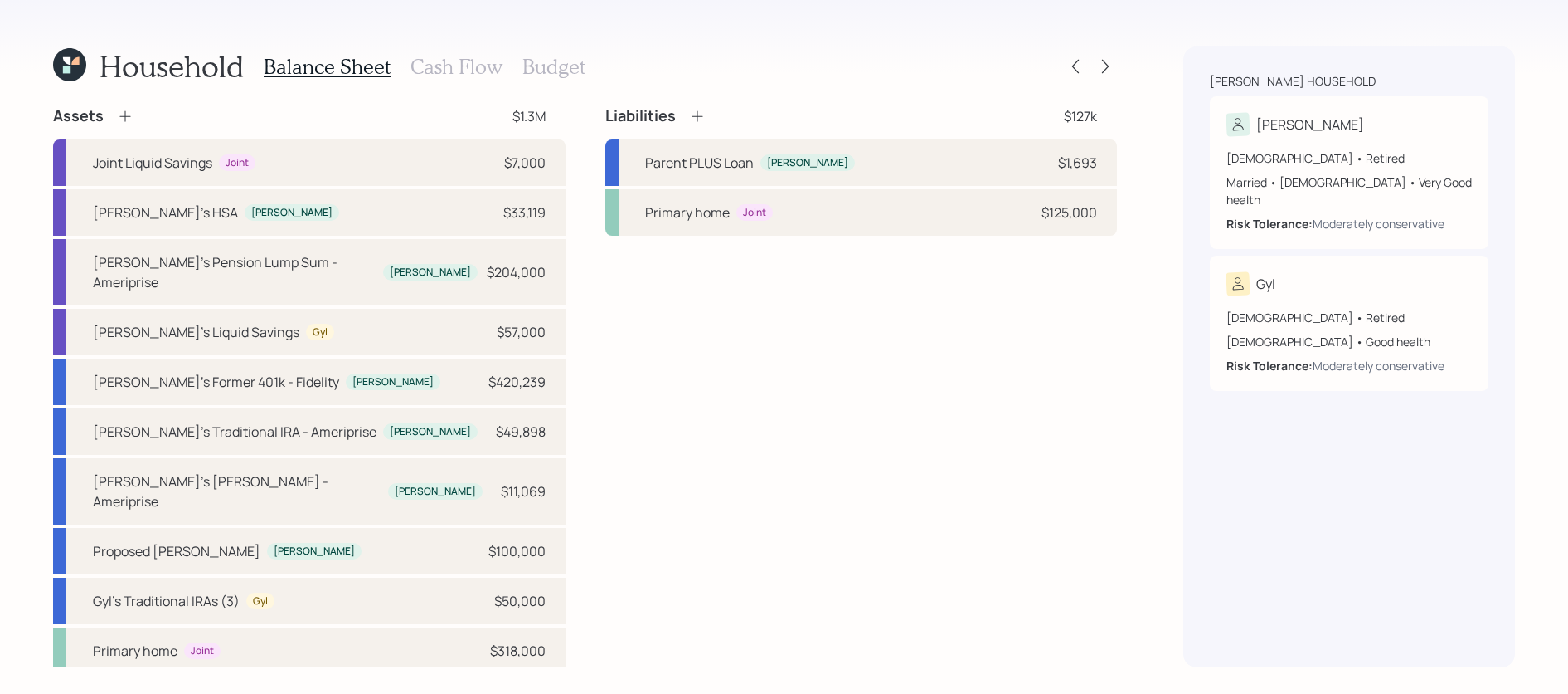
click at [1093, 83] on div "Household Balance Sheet Cash Flow Budget" at bounding box center [585, 66] width 1064 height 40
click at [1103, 70] on icon at bounding box center [1105, 67] width 17 height 17
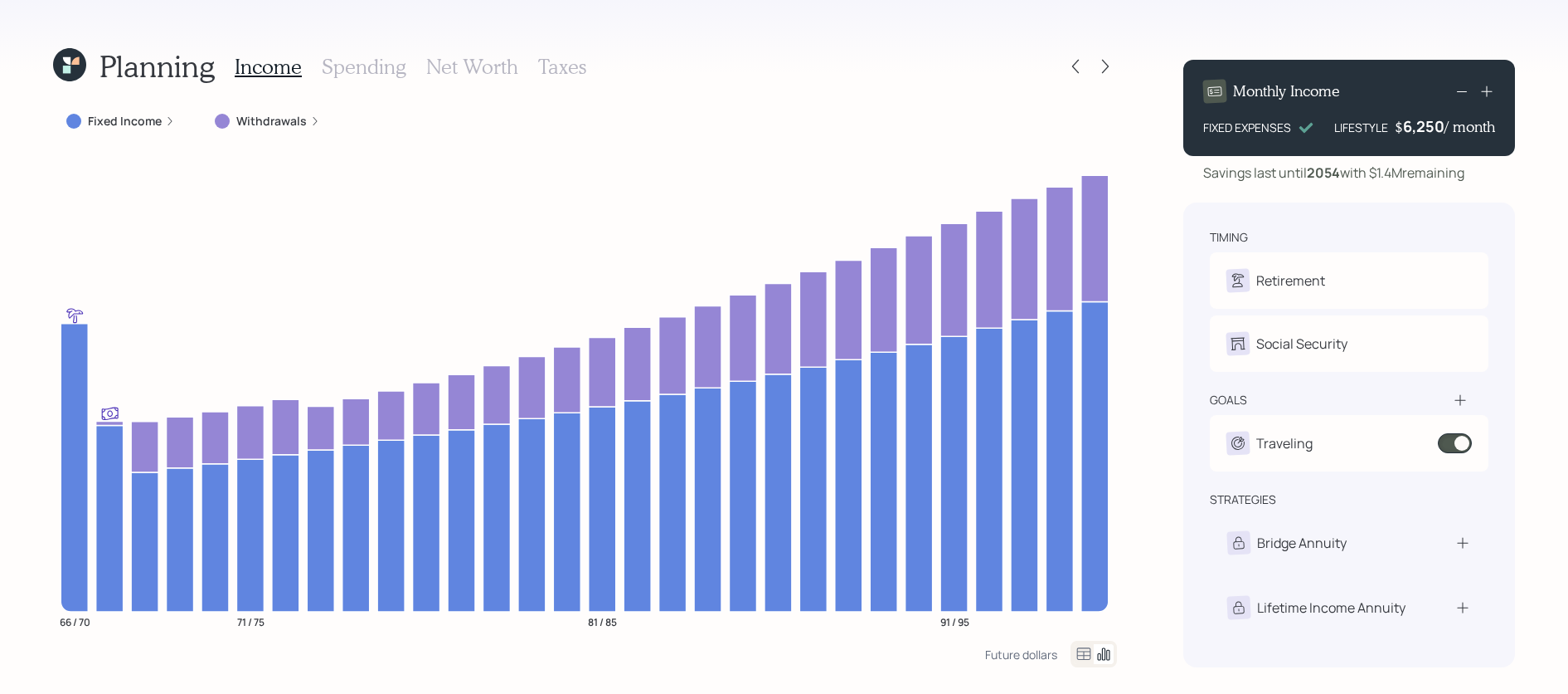
click at [1103, 70] on icon at bounding box center [1105, 67] width 17 height 17
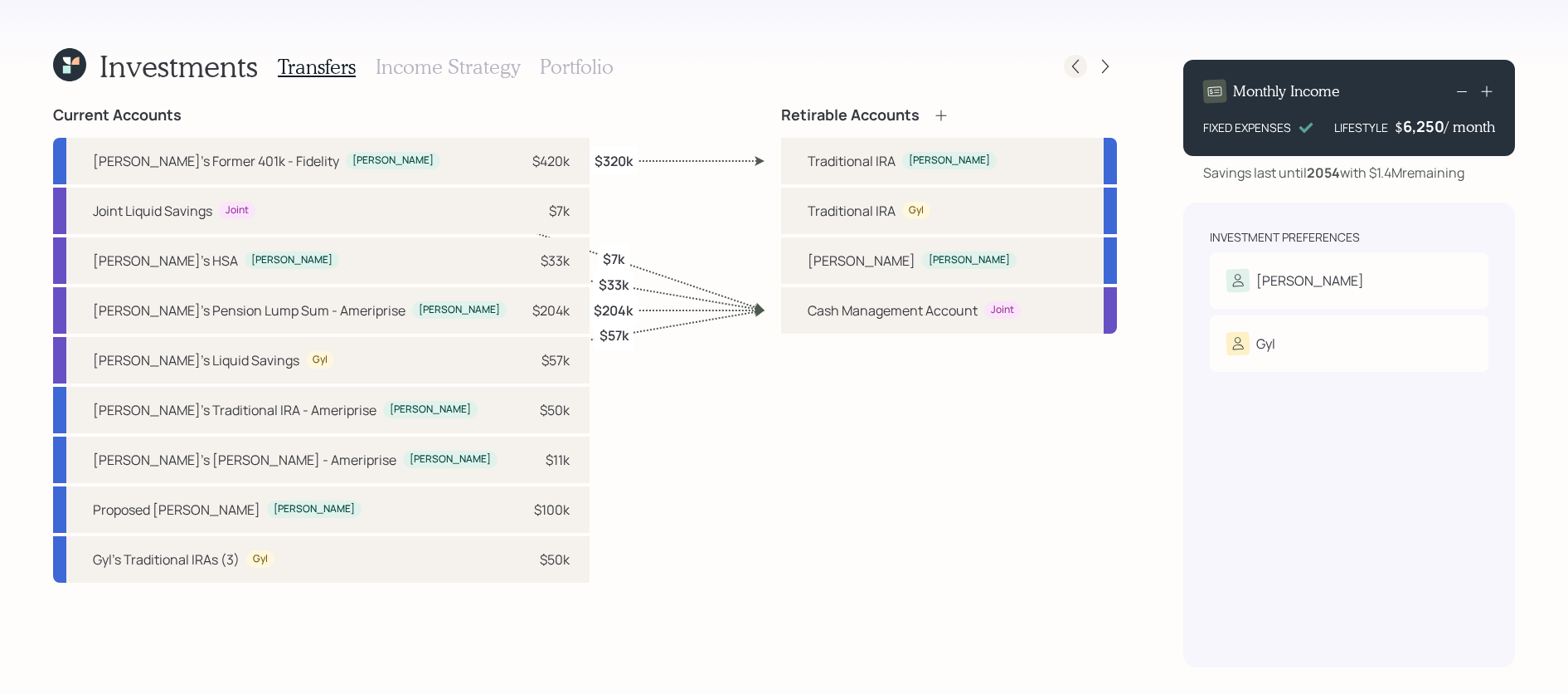
click at [1070, 77] on div at bounding box center [1075, 66] width 23 height 23
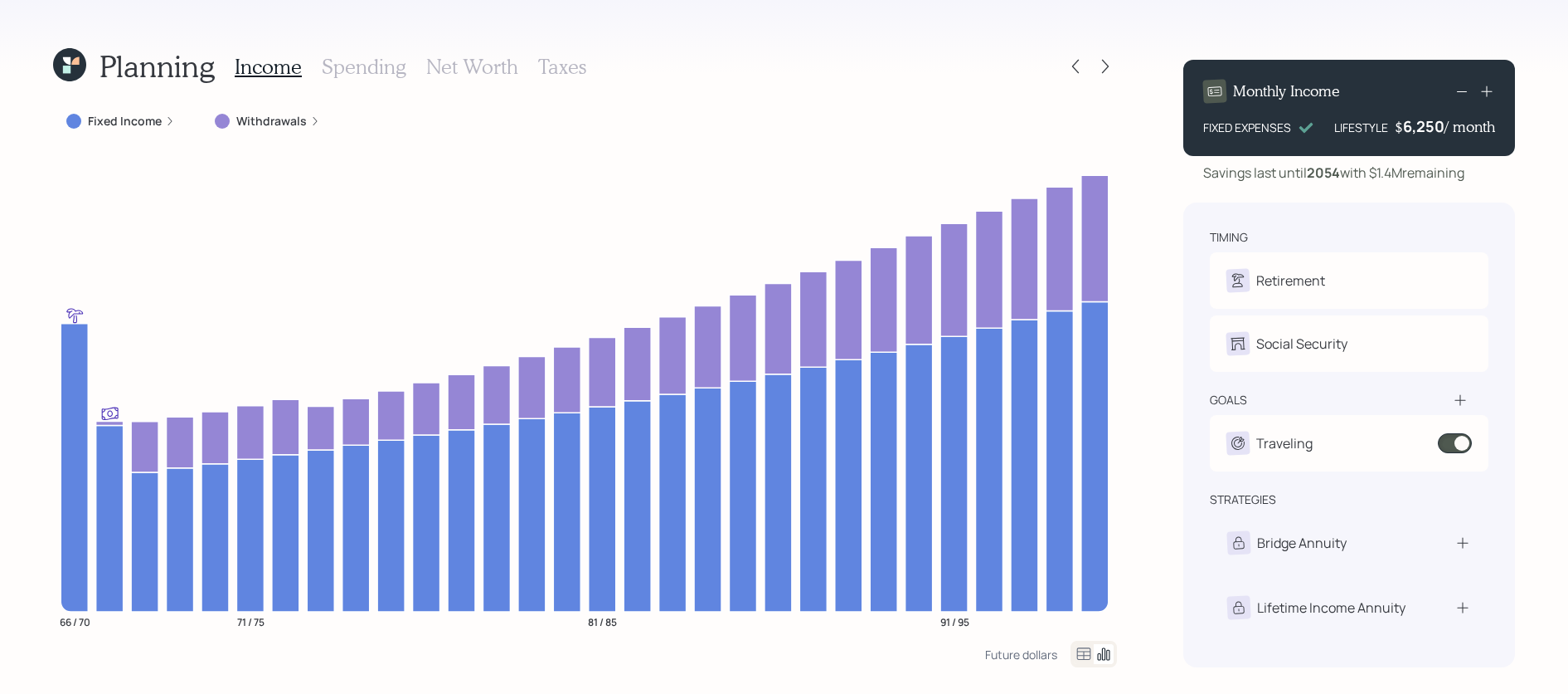
click at [553, 72] on h3 "Taxes" at bounding box center [562, 67] width 48 height 24
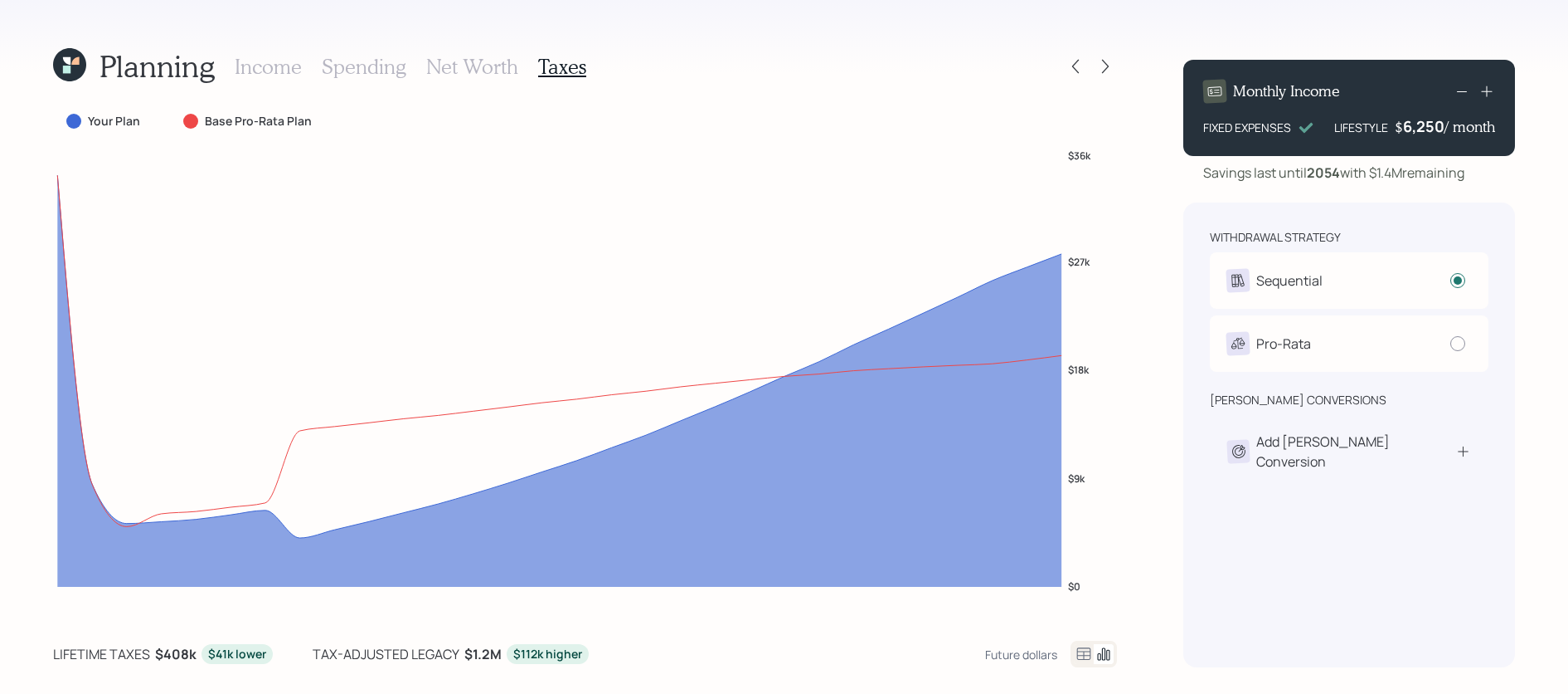
click at [1081, 78] on div "Planning Income Spending Net Worth Taxes" at bounding box center [585, 66] width 1064 height 40
click at [1077, 56] on div at bounding box center [1075, 66] width 23 height 23
